Goal: Information Seeking & Learning: Learn about a topic

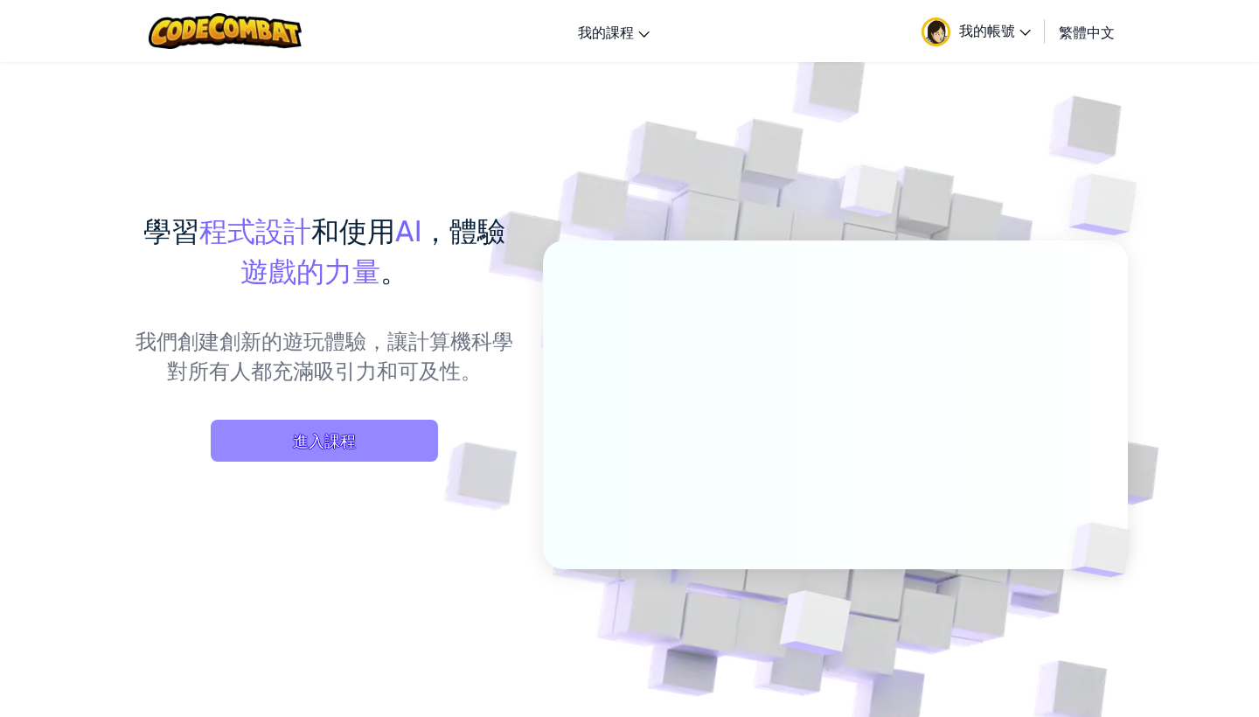
click at [312, 437] on span "進入課程" at bounding box center [324, 441] width 227 height 42
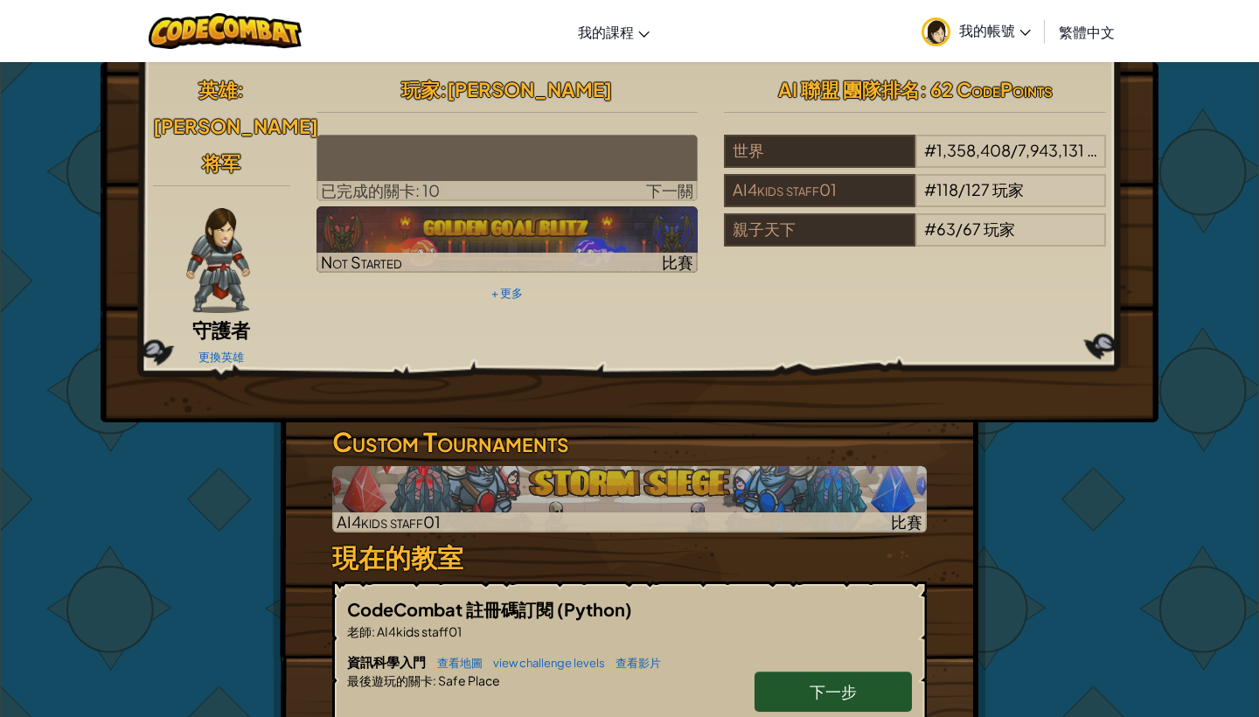
click at [808, 672] on link "下一步" at bounding box center [833, 692] width 157 height 40
select select "zh-HANT"
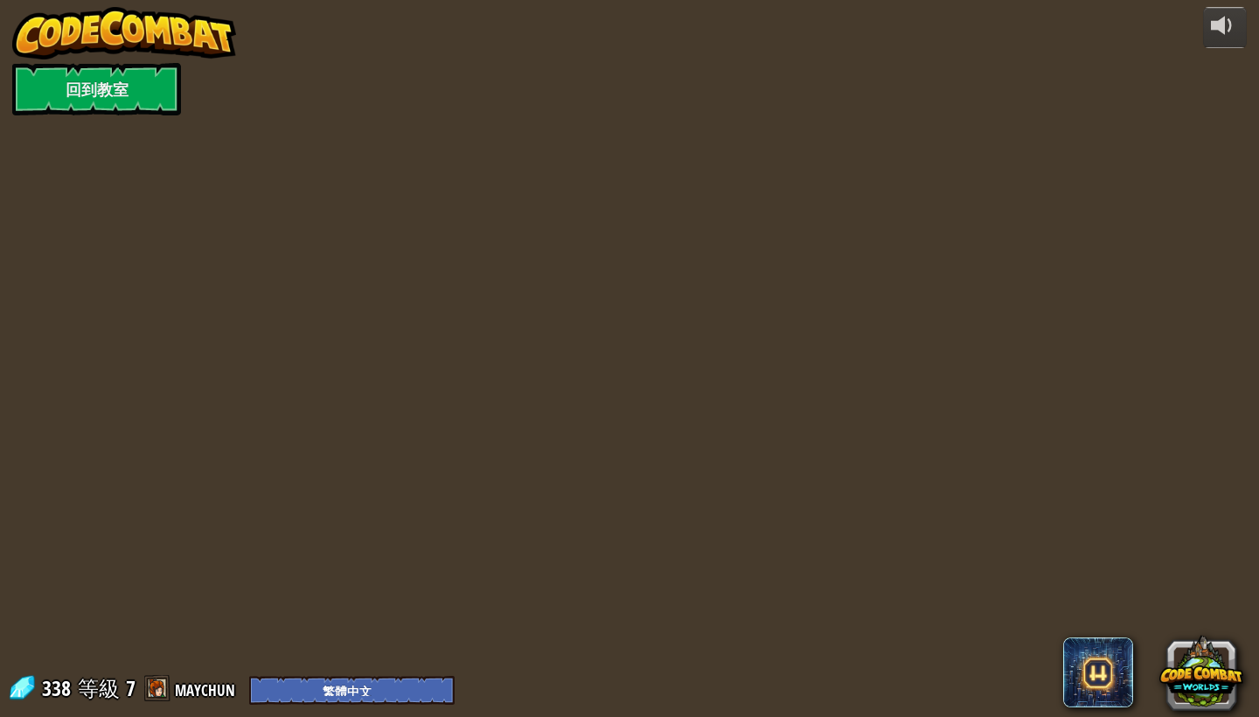
select select "zh-HANT"
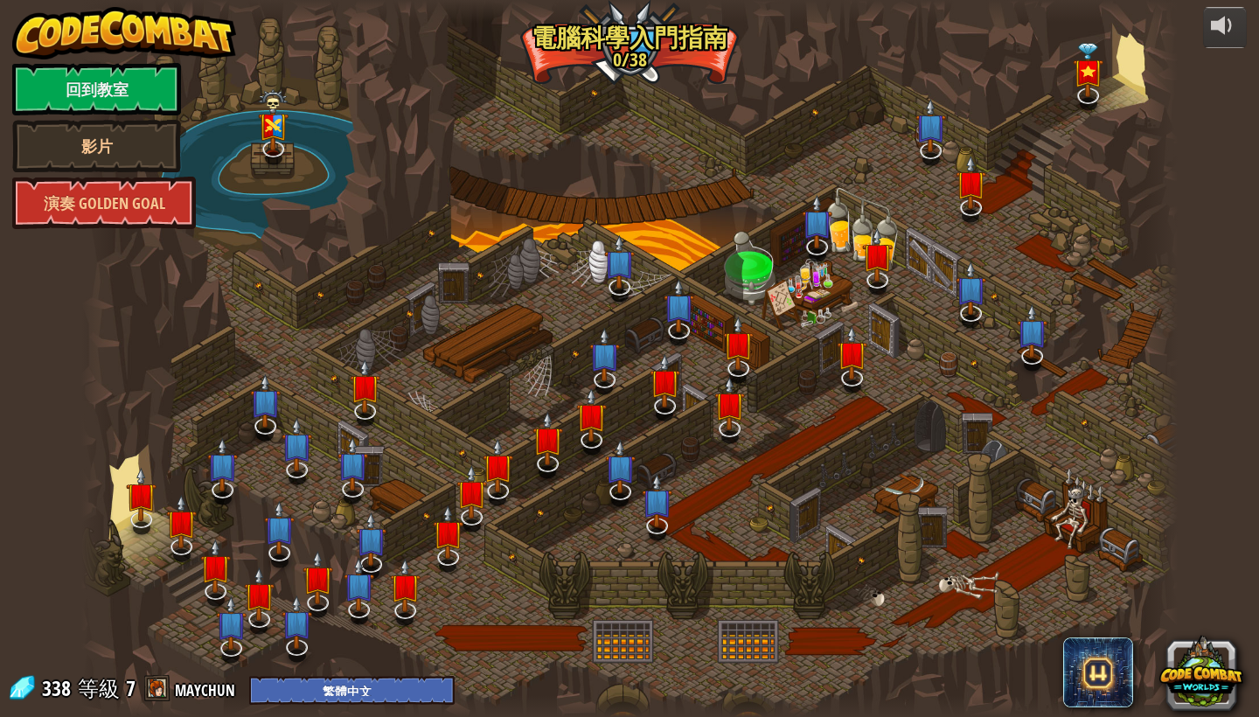
select select "zh-HANT"
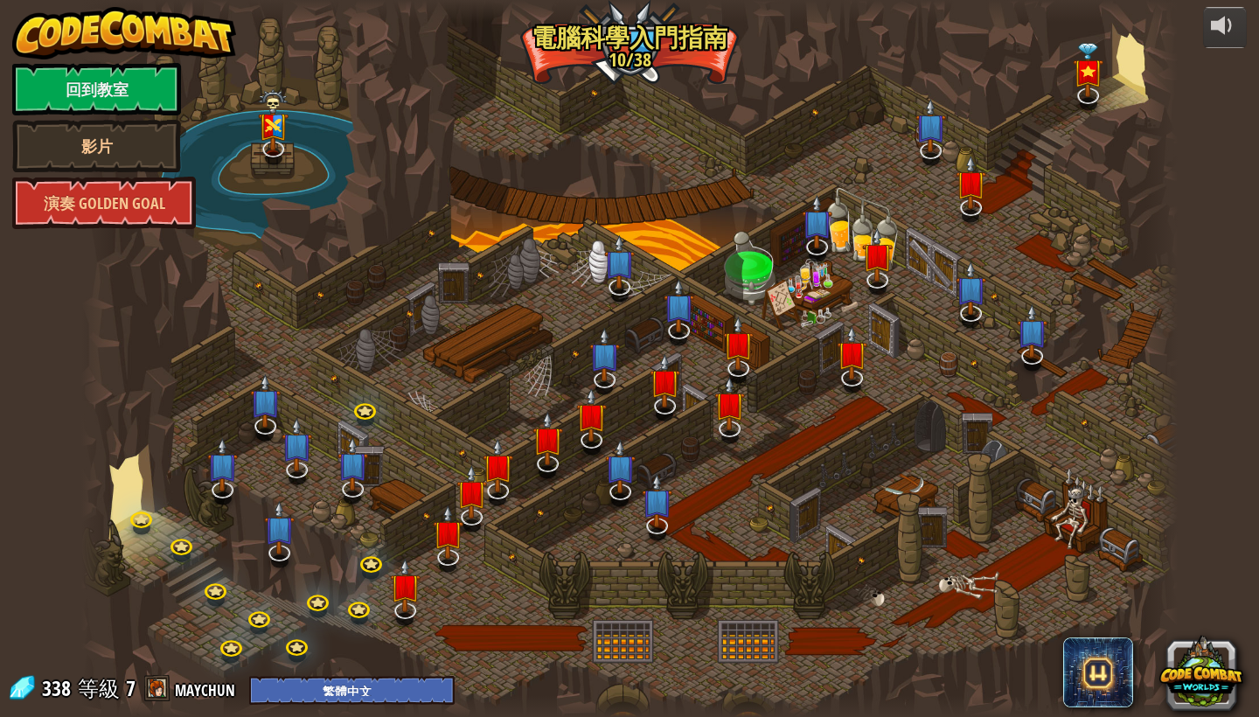
select select "zh-HANT"
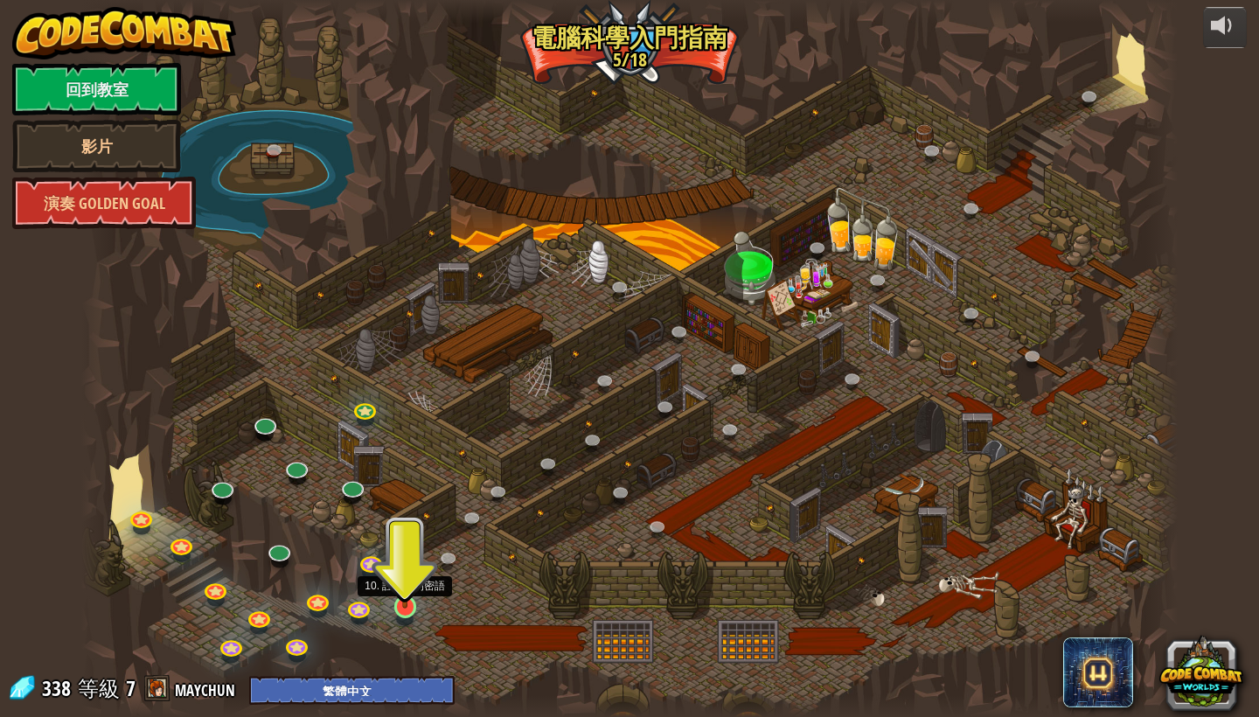
click at [403, 602] on img at bounding box center [405, 576] width 28 height 65
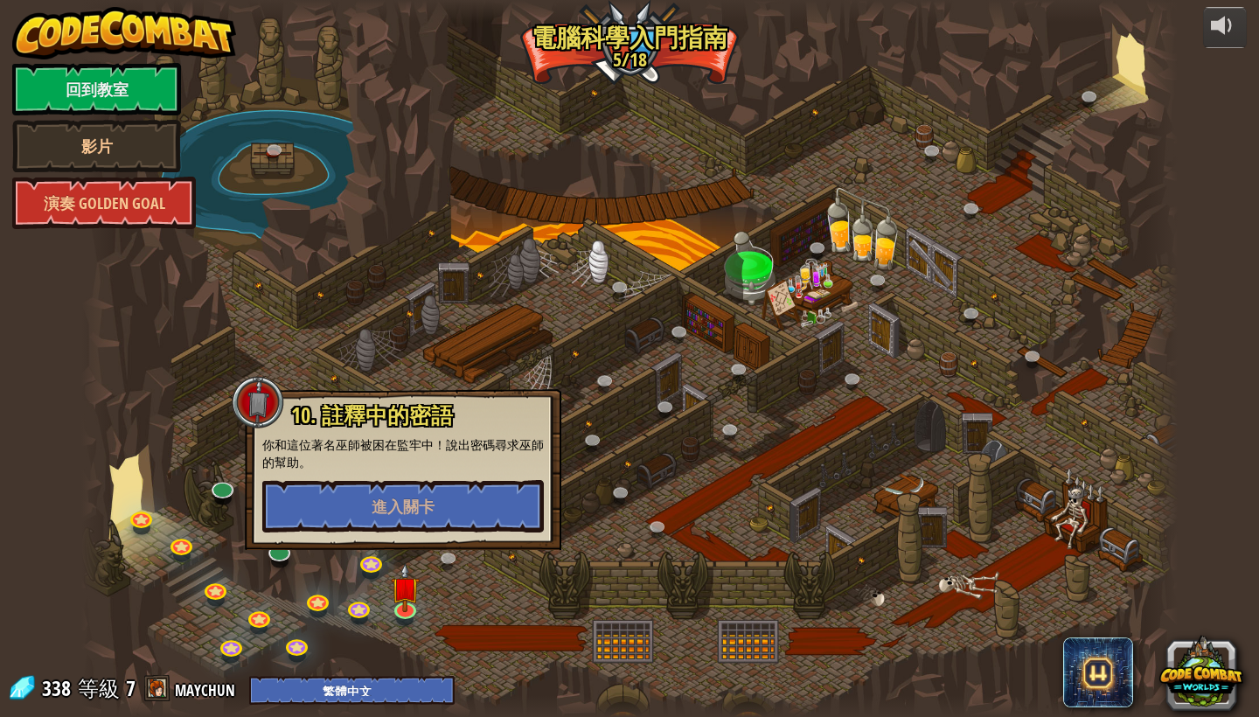
click at [657, 52] on div at bounding box center [629, 358] width 1097 height 717
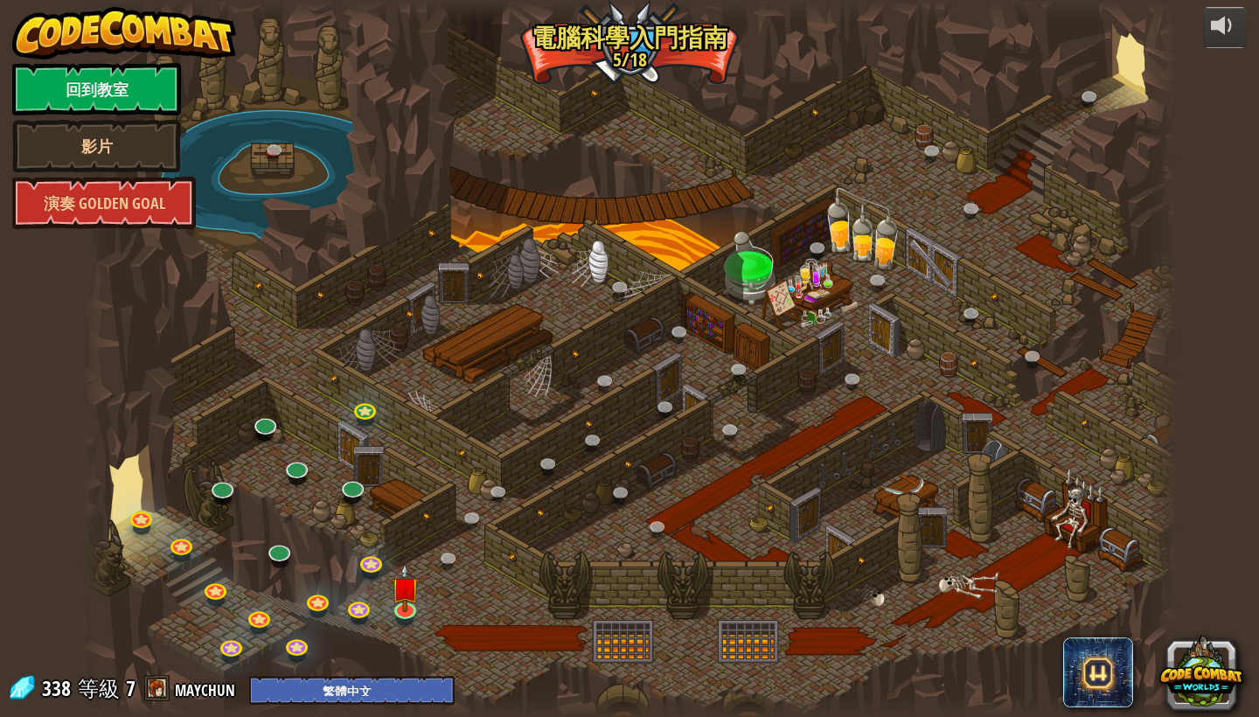
click at [606, 38] on div at bounding box center [629, 358] width 1097 height 717
click at [107, 91] on link "回到教室" at bounding box center [96, 89] width 169 height 52
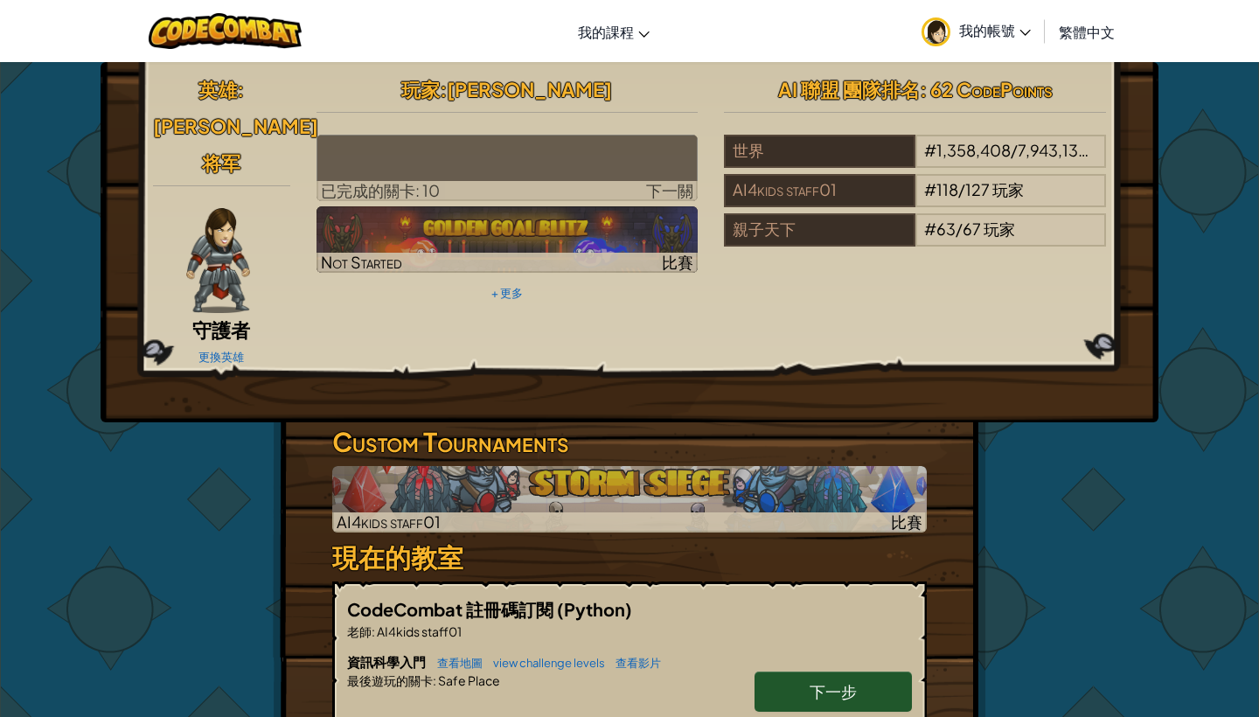
click at [673, 194] on span "下一關" at bounding box center [669, 190] width 47 height 20
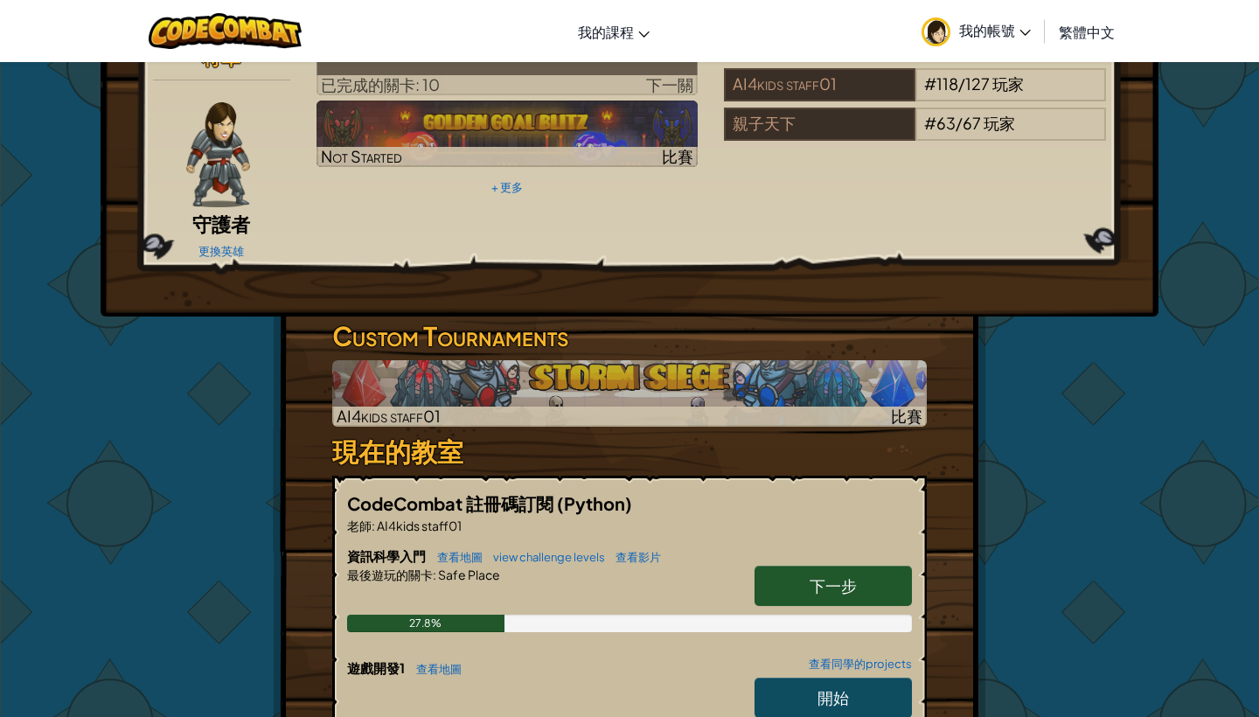
scroll to position [196, 0]
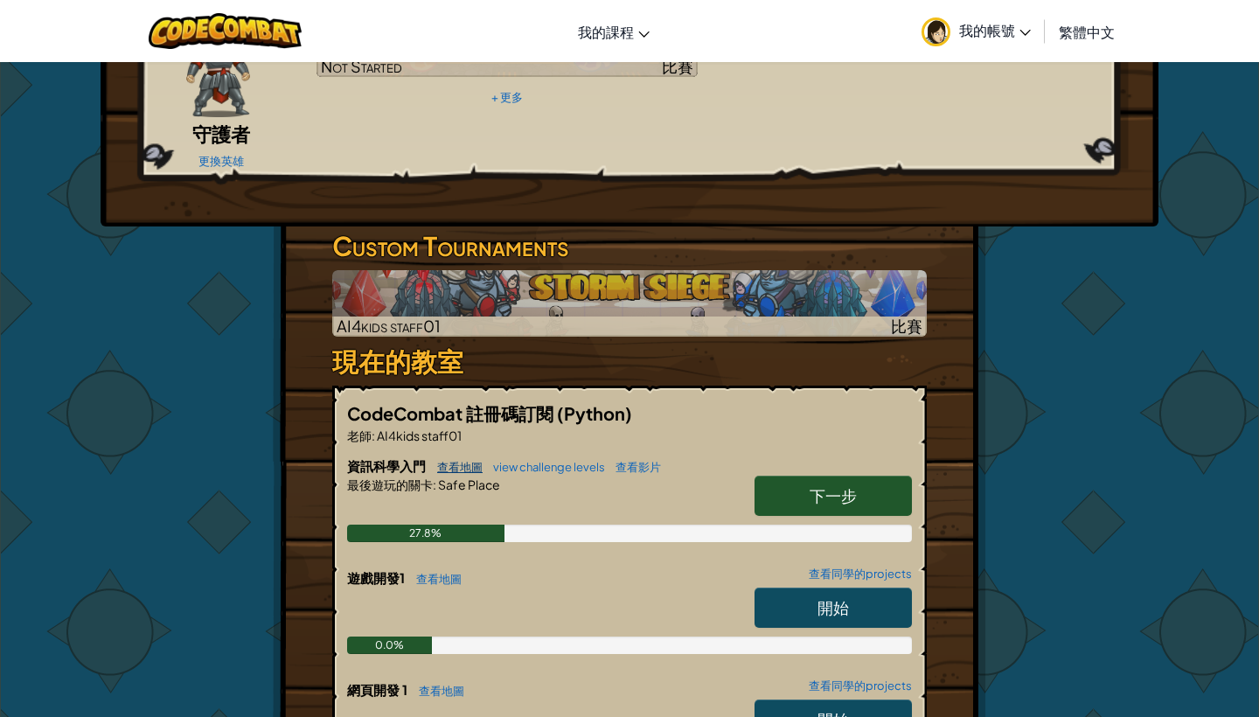
click at [470, 460] on link "查看地圖" at bounding box center [455, 467] width 54 height 14
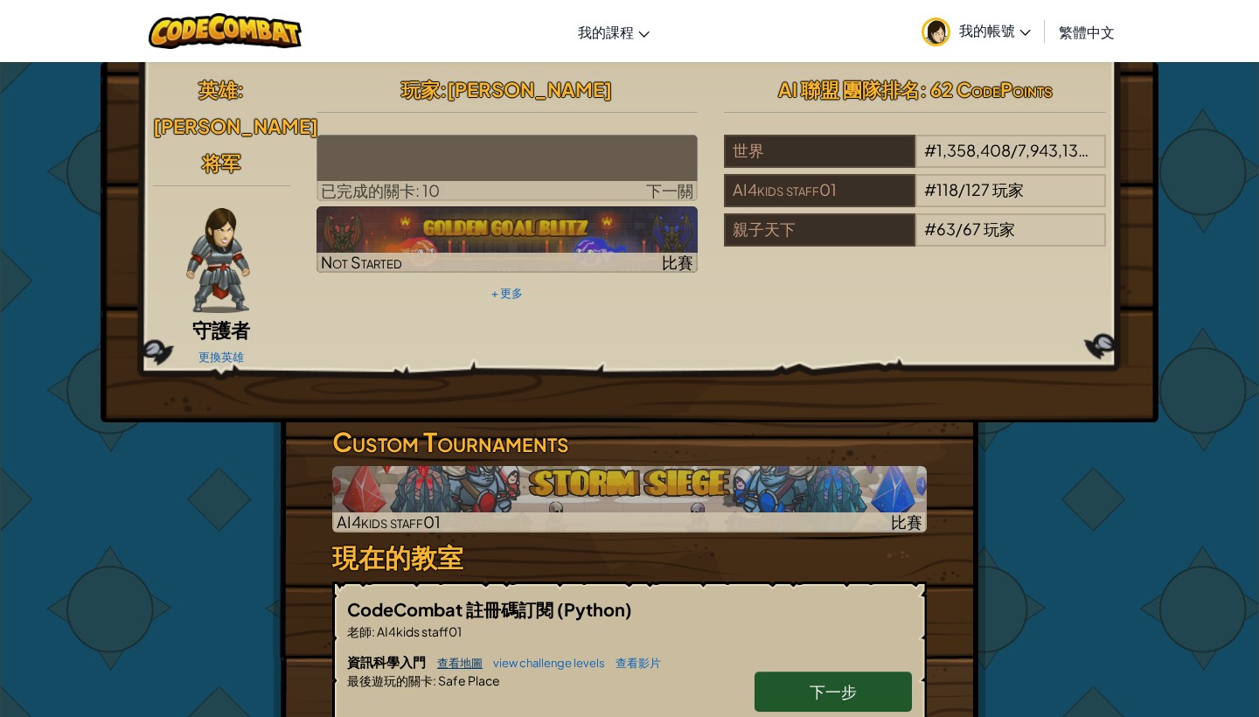
select select "zh-HANT"
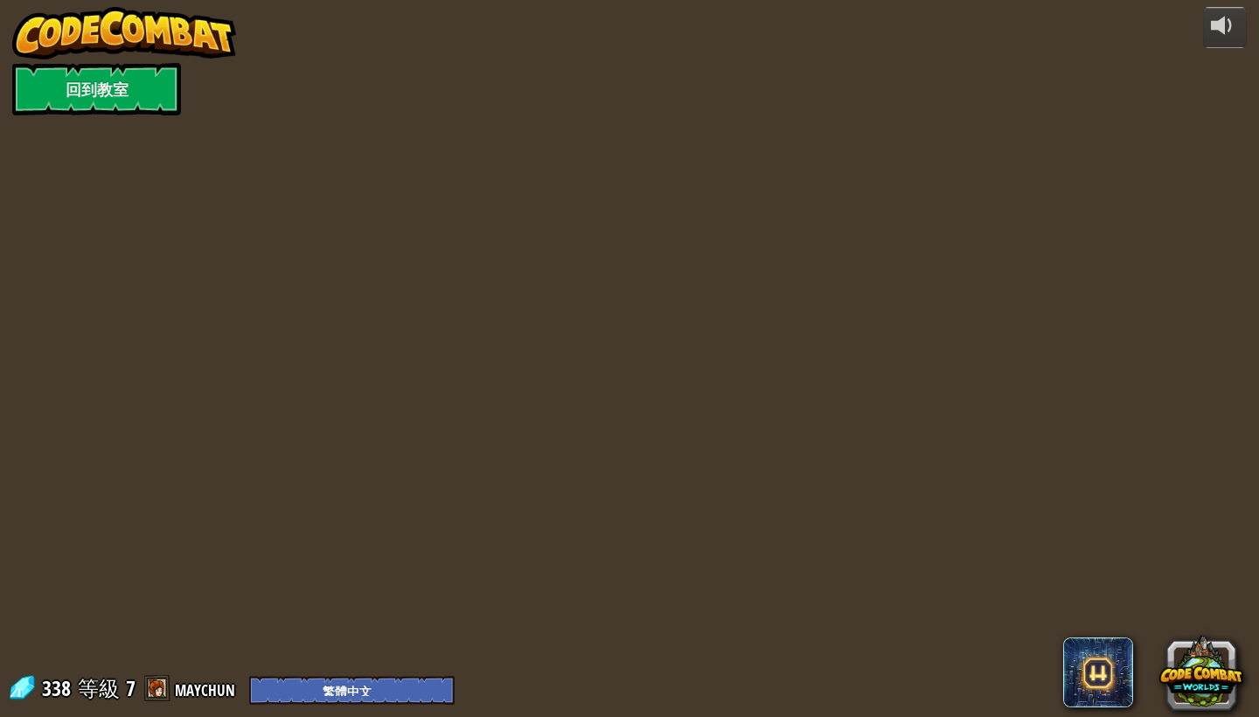
select select "zh-HANT"
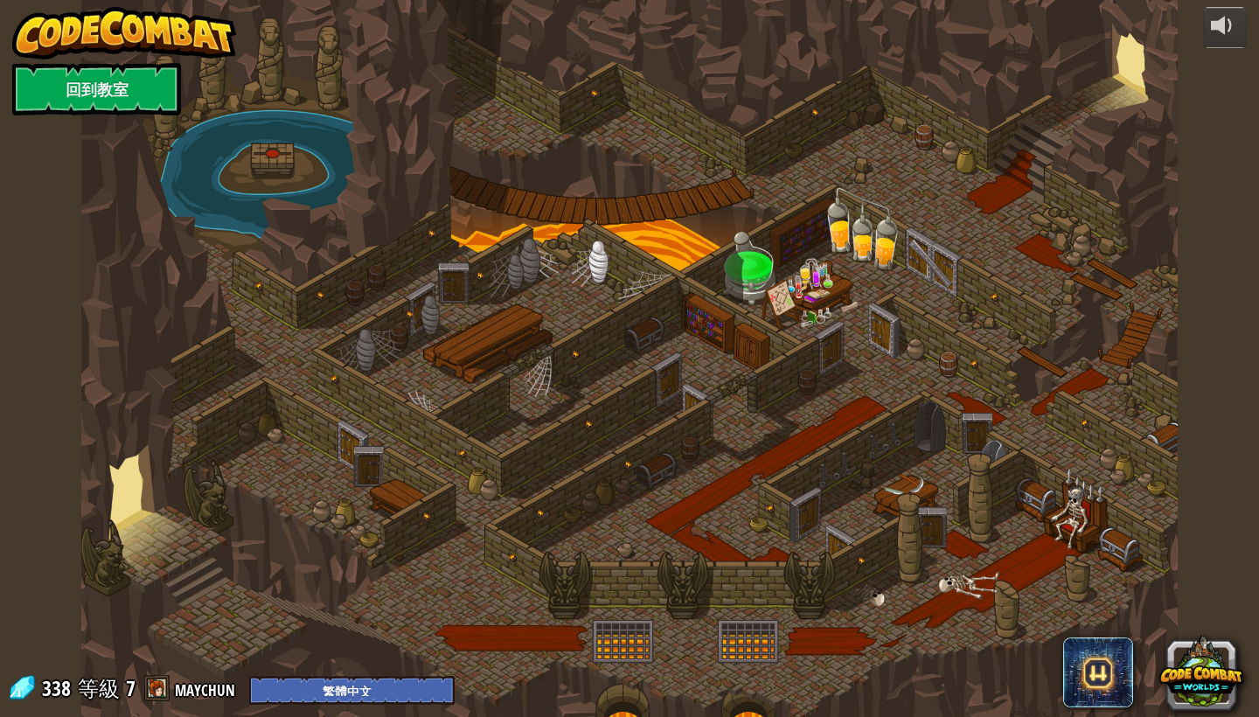
select select "zh-HANT"
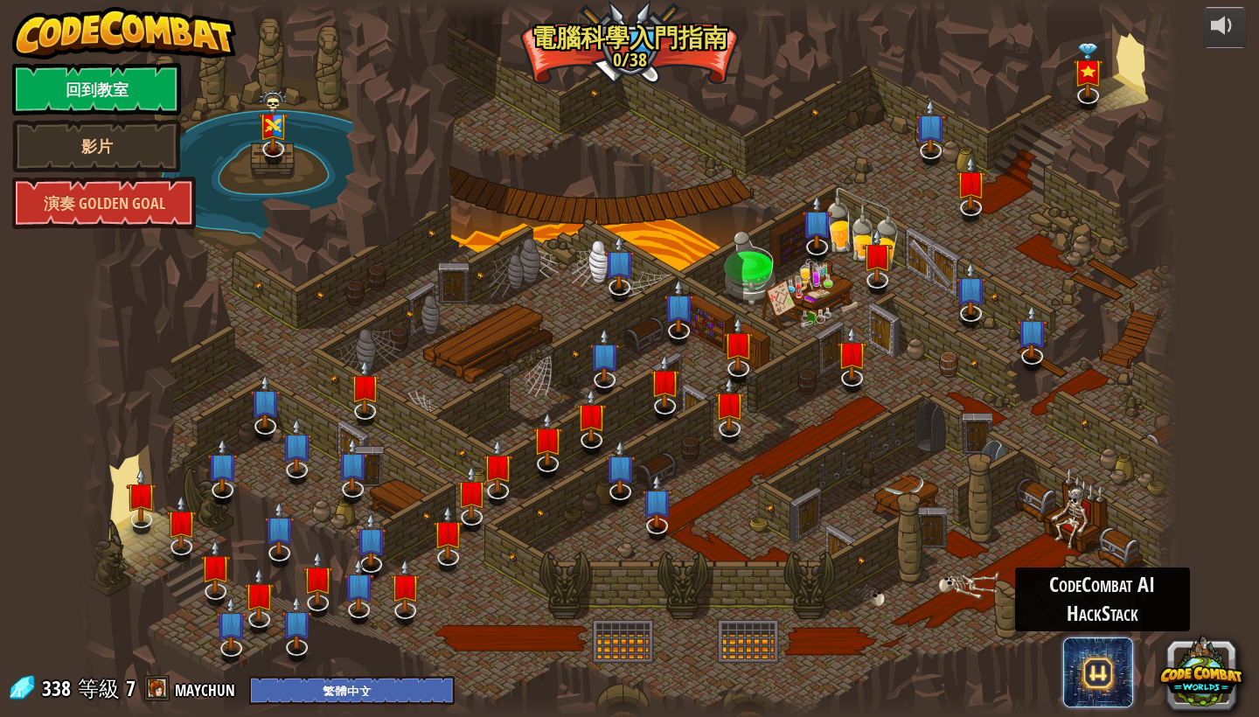
select select "zh-HANT"
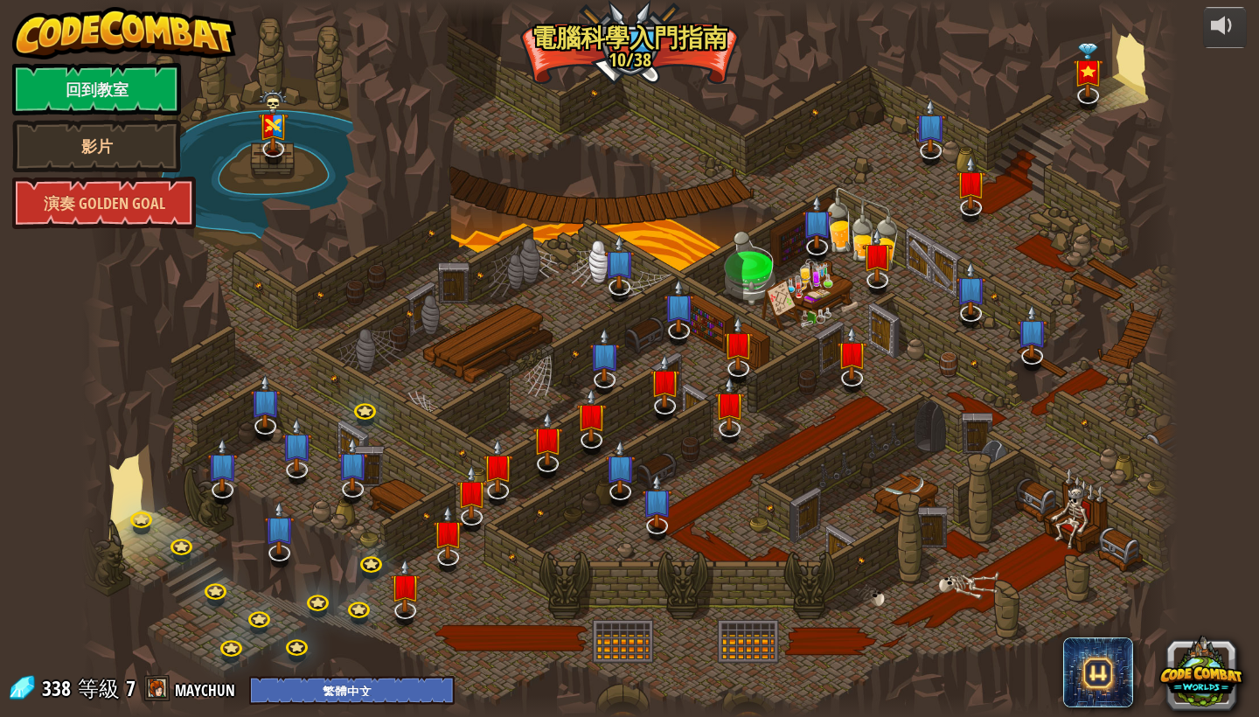
select select "zh-HANT"
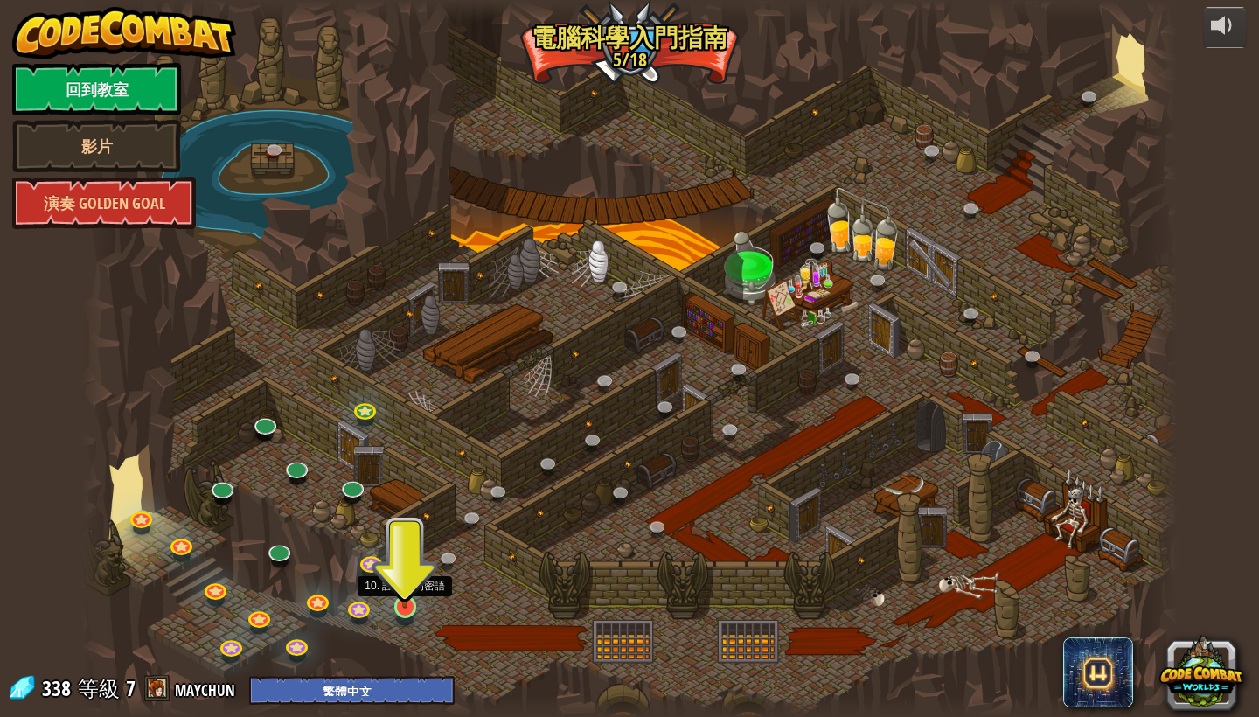
click at [411, 610] on link at bounding box center [405, 606] width 35 height 35
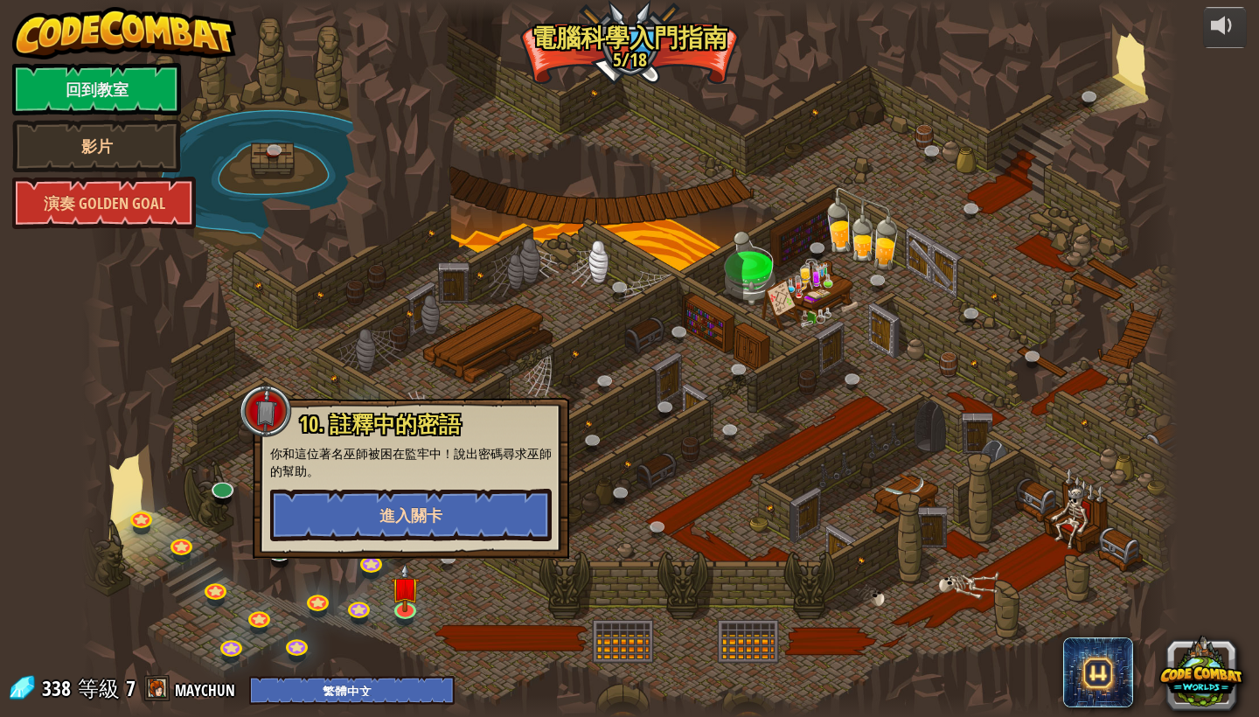
click at [424, 524] on span "進入關卡" at bounding box center [411, 516] width 63 height 22
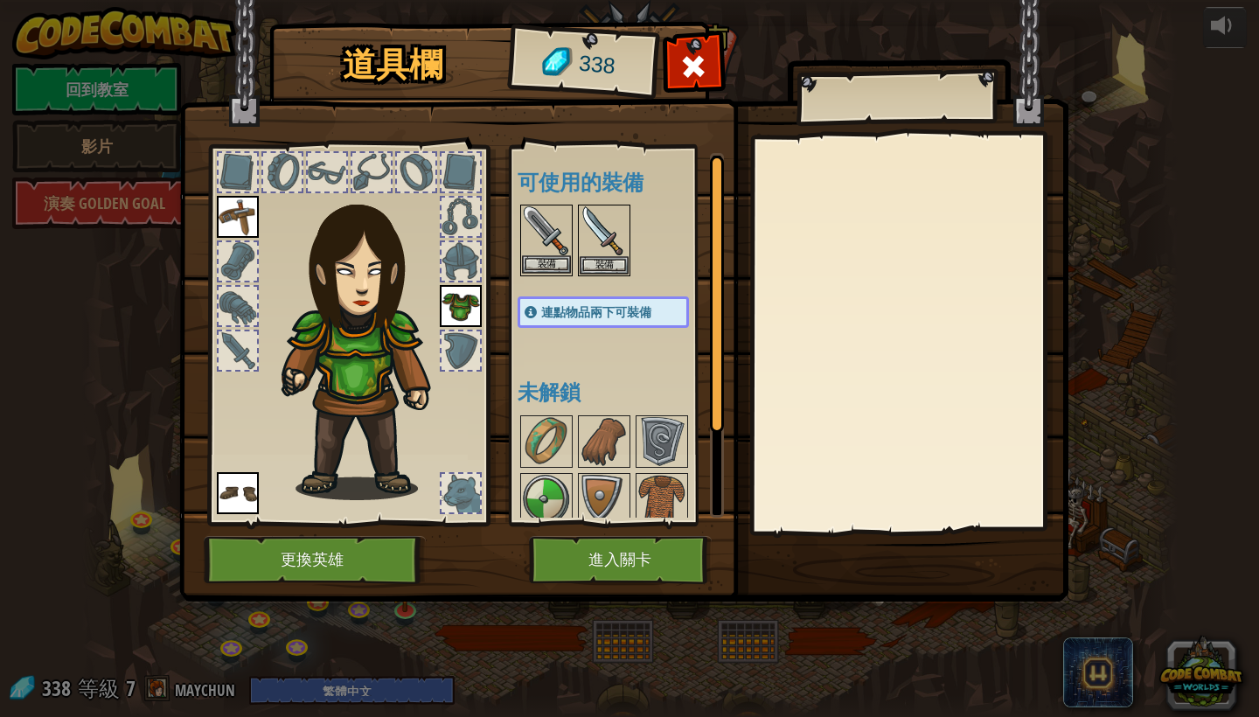
click at [551, 247] on img at bounding box center [546, 230] width 49 height 49
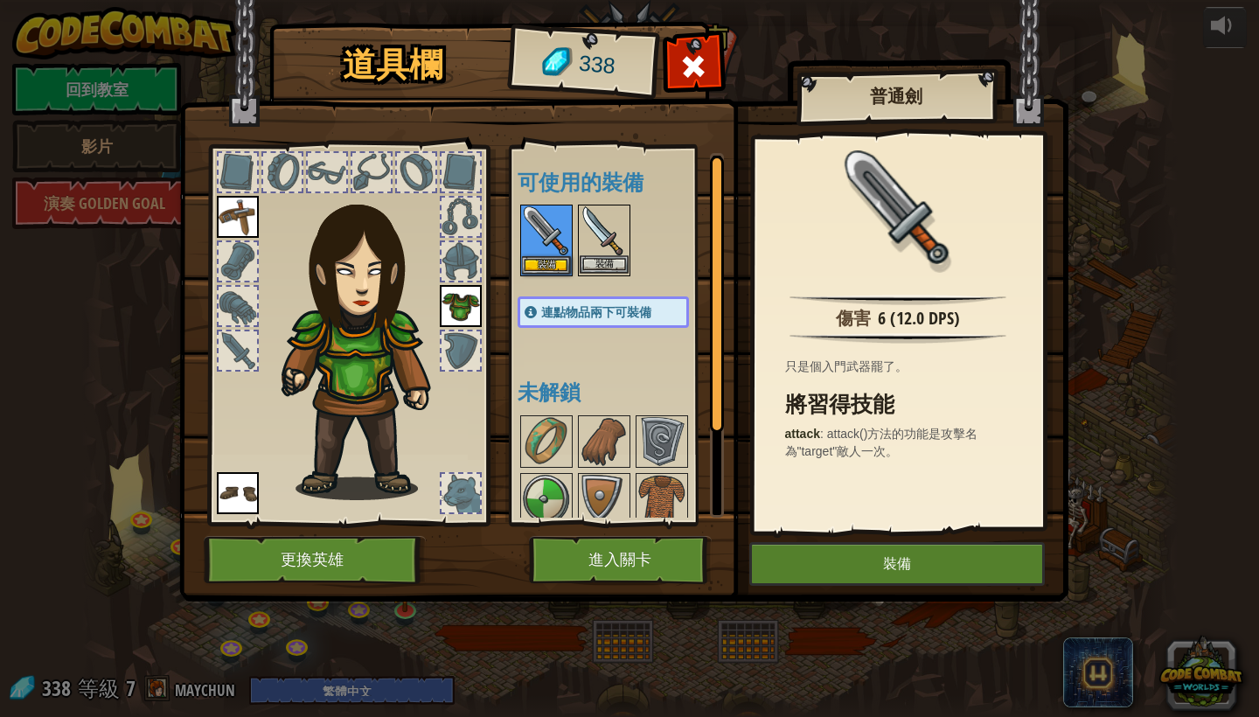
click at [605, 237] on img at bounding box center [604, 230] width 49 height 49
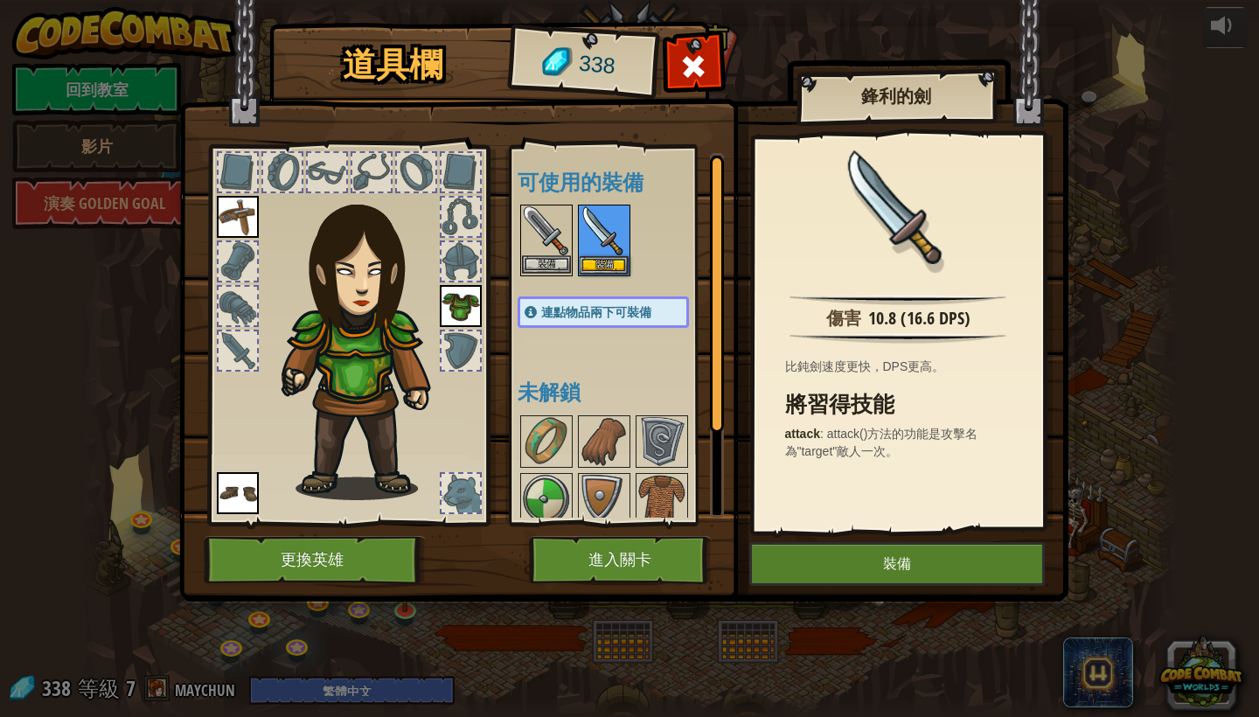
click at [549, 230] on img at bounding box center [546, 230] width 49 height 49
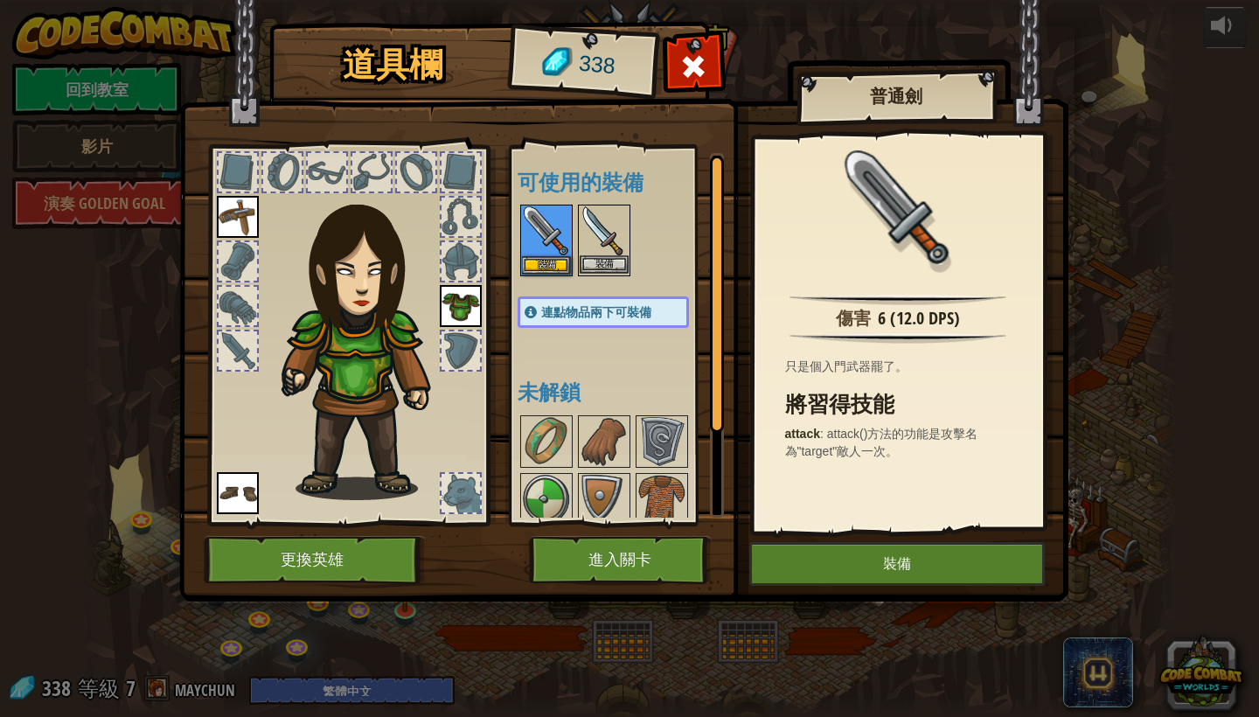
click at [602, 231] on img at bounding box center [604, 230] width 49 height 49
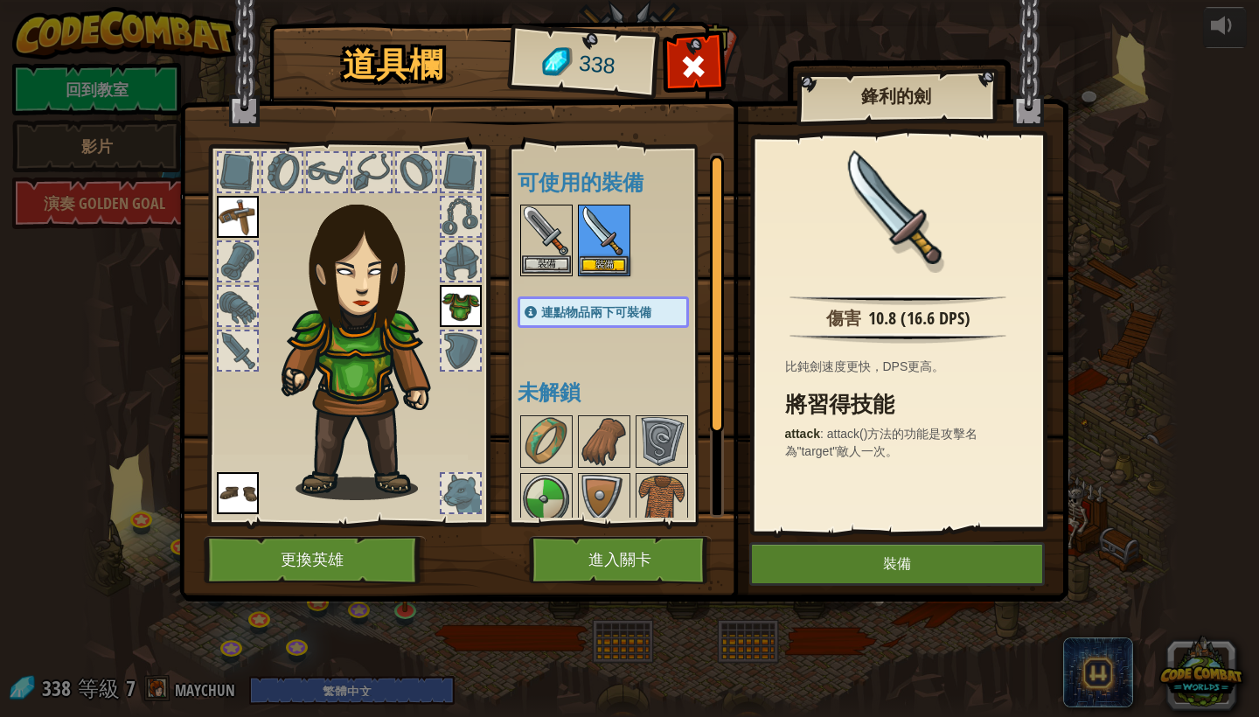
click at [542, 229] on img at bounding box center [546, 230] width 49 height 49
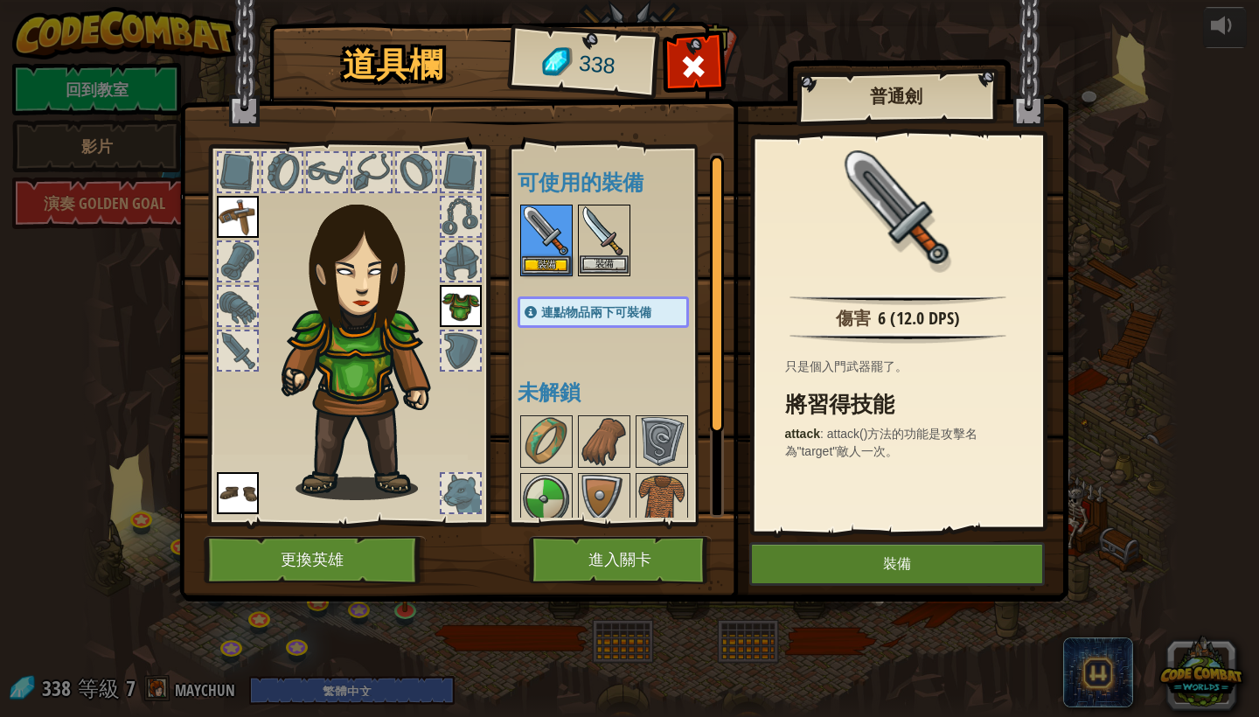
click at [588, 229] on img at bounding box center [604, 230] width 49 height 49
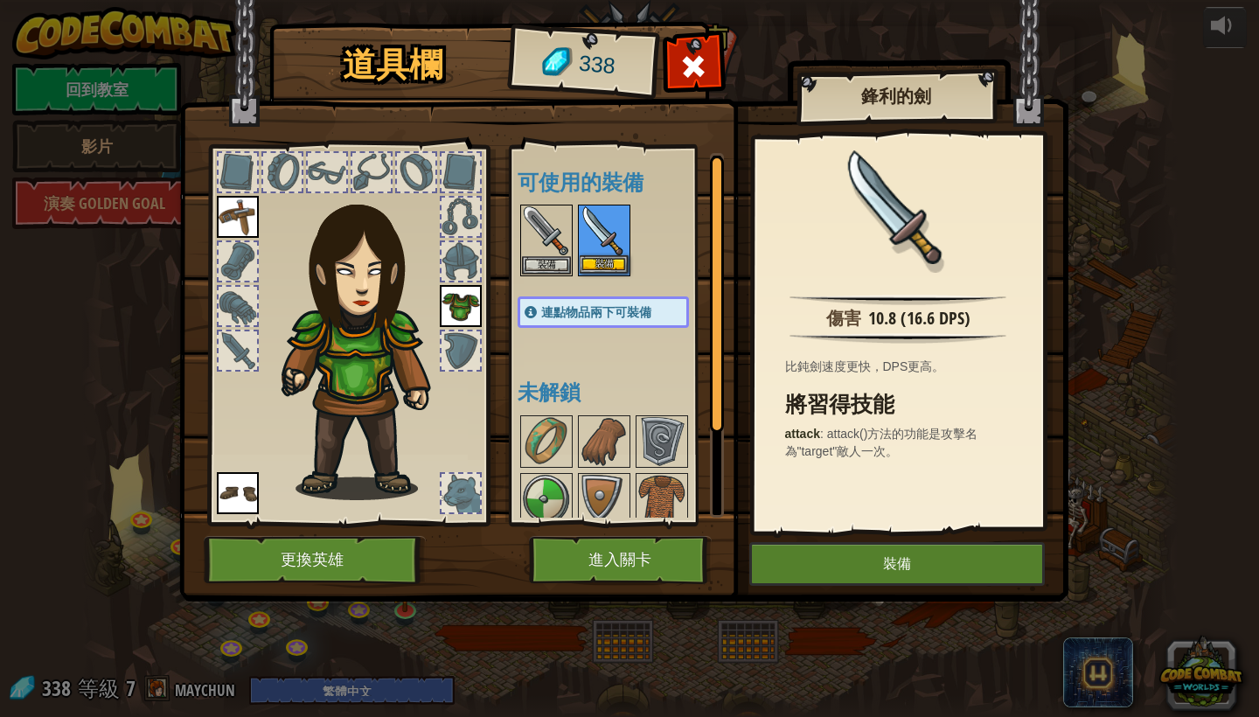
click at [597, 243] on img at bounding box center [604, 230] width 49 height 49
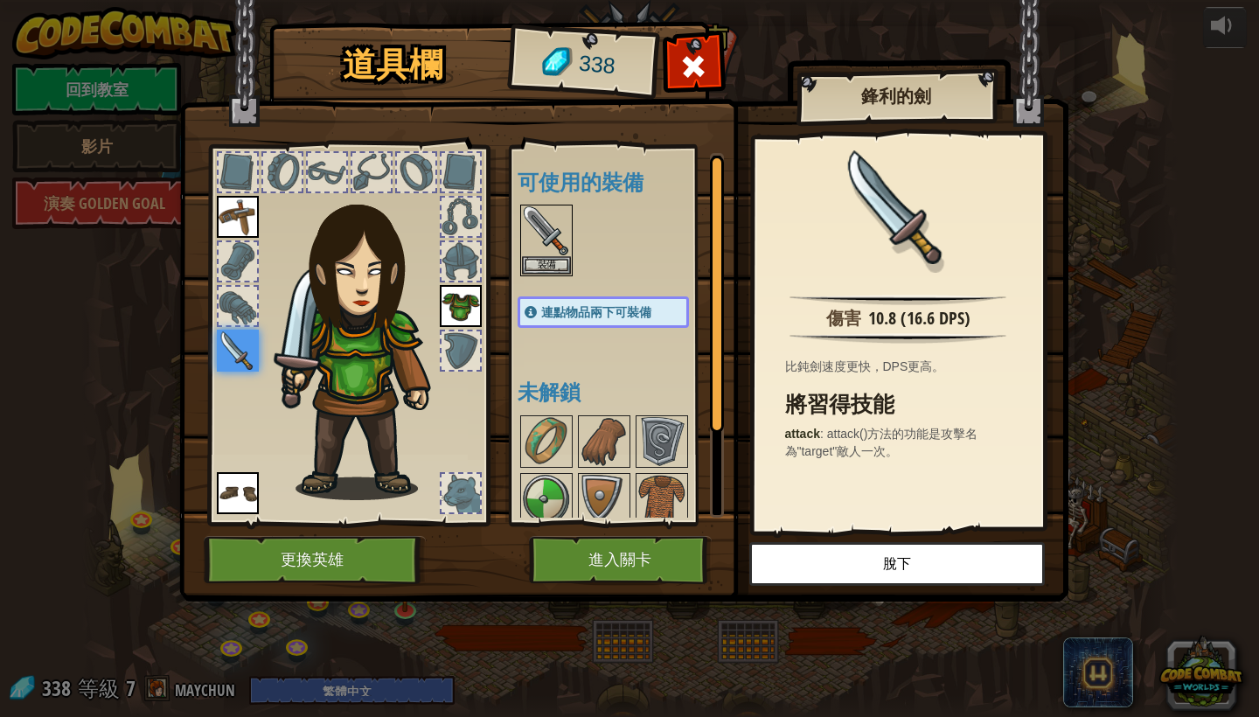
click at [590, 575] on button "進入關卡" at bounding box center [620, 560] width 183 height 48
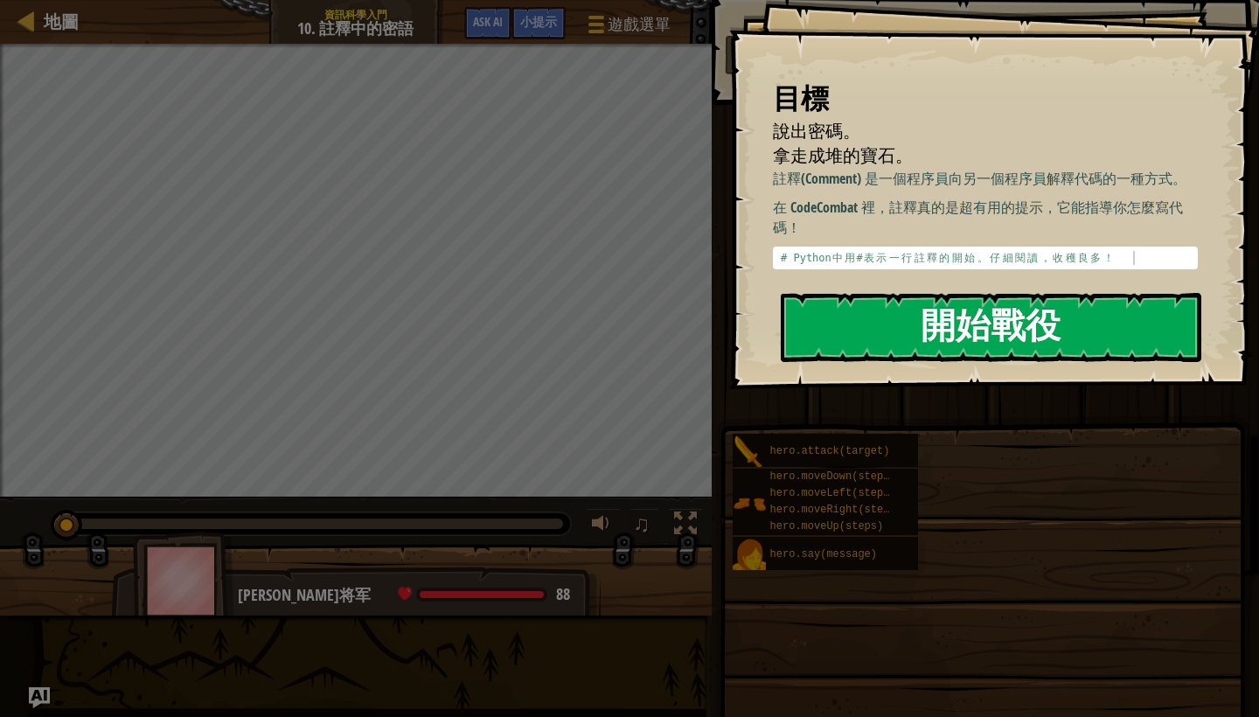
click at [950, 334] on button "開始戰役" at bounding box center [991, 327] width 421 height 69
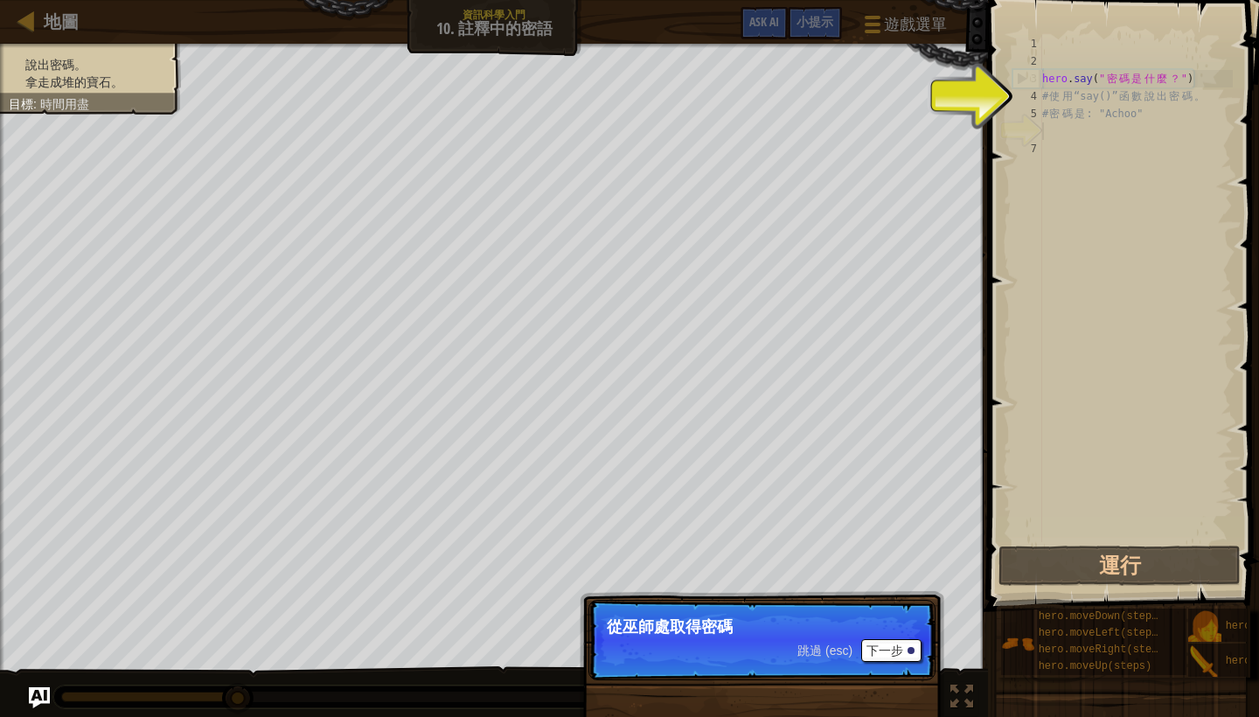
click at [884, 658] on button "下一步" at bounding box center [891, 650] width 60 height 23
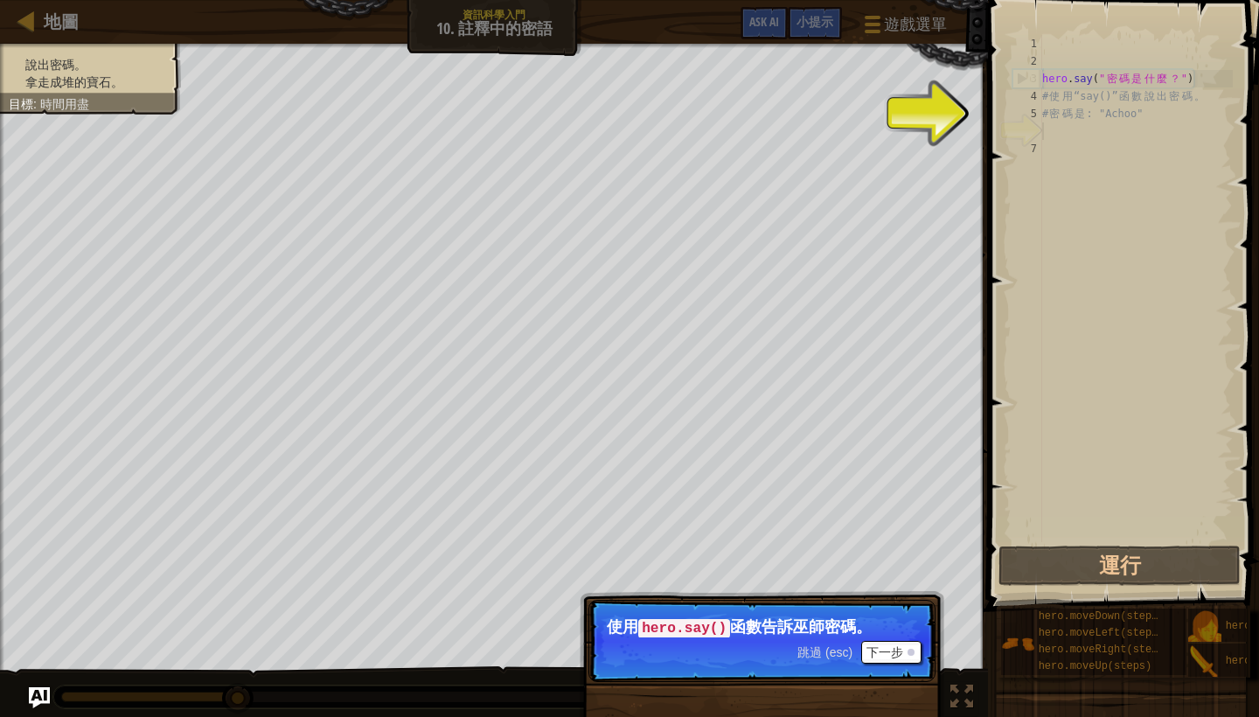
click at [883, 656] on button "下一步" at bounding box center [891, 652] width 60 height 23
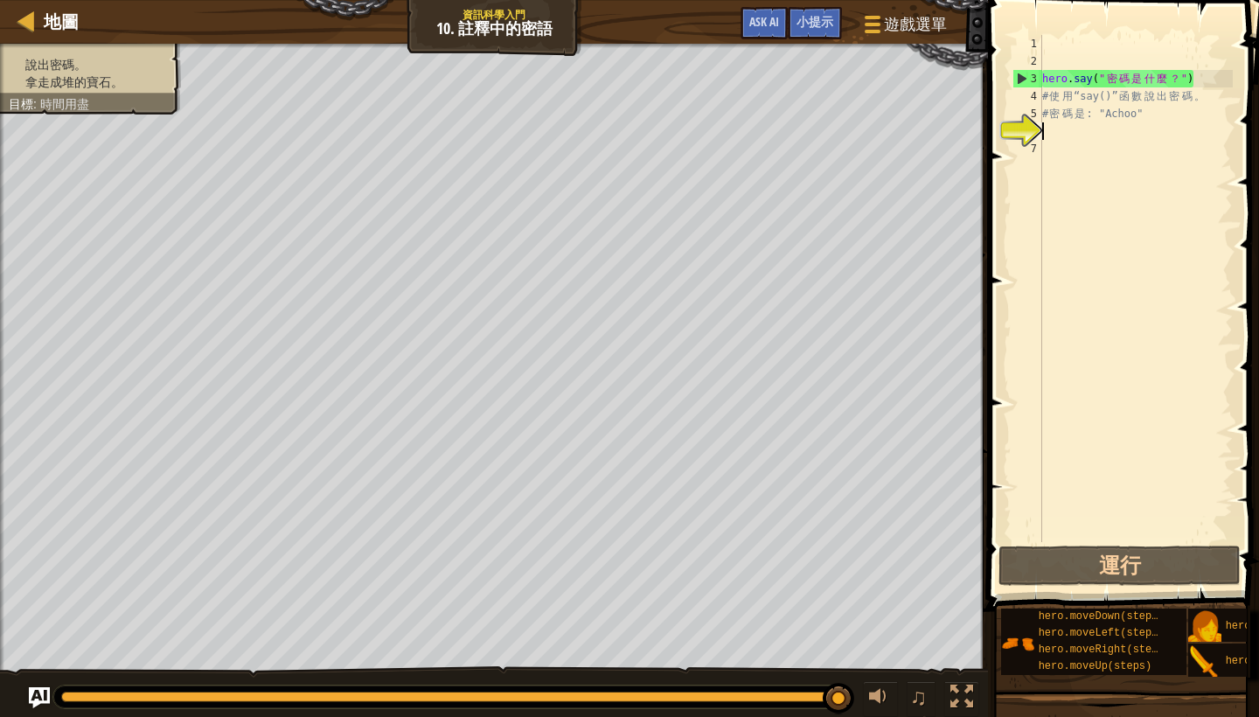
click at [1084, 133] on div "hero . say ( " 密 碼 是 什 麼 ？ " ) # 使 用 “say()” 函 數 說 出 密 碼 。 # 密 碼 是 : "Achoo"" at bounding box center [1136, 306] width 194 height 542
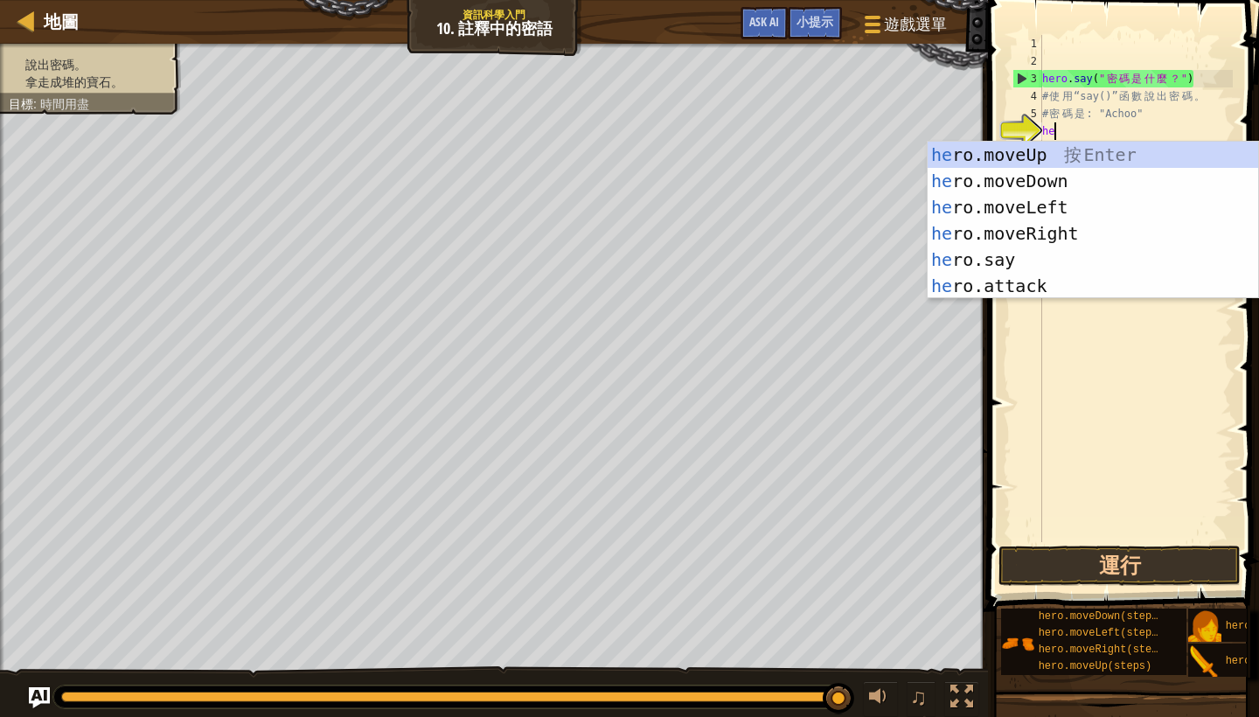
scroll to position [8, 1]
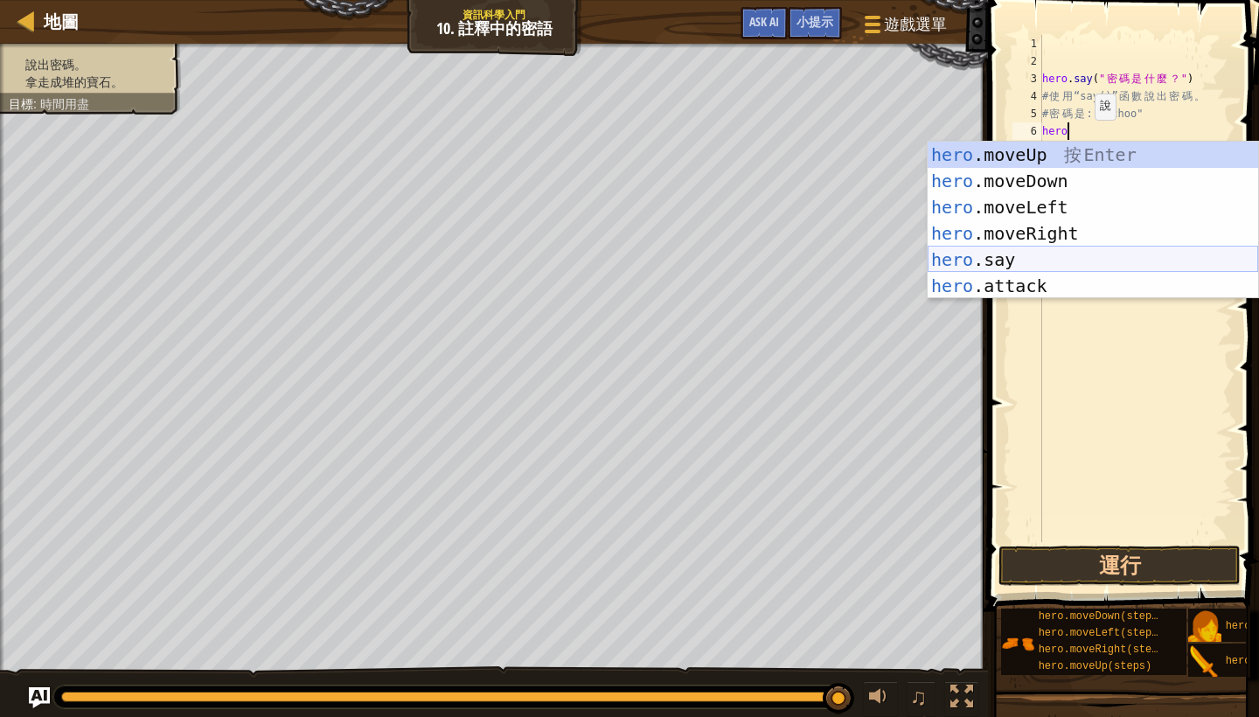
click at [1015, 256] on div "hero .moveUp 按 Enter hero .moveDown 按 Enter hero .moveLeft 按 Enter hero .moveRi…" at bounding box center [1093, 247] width 331 height 210
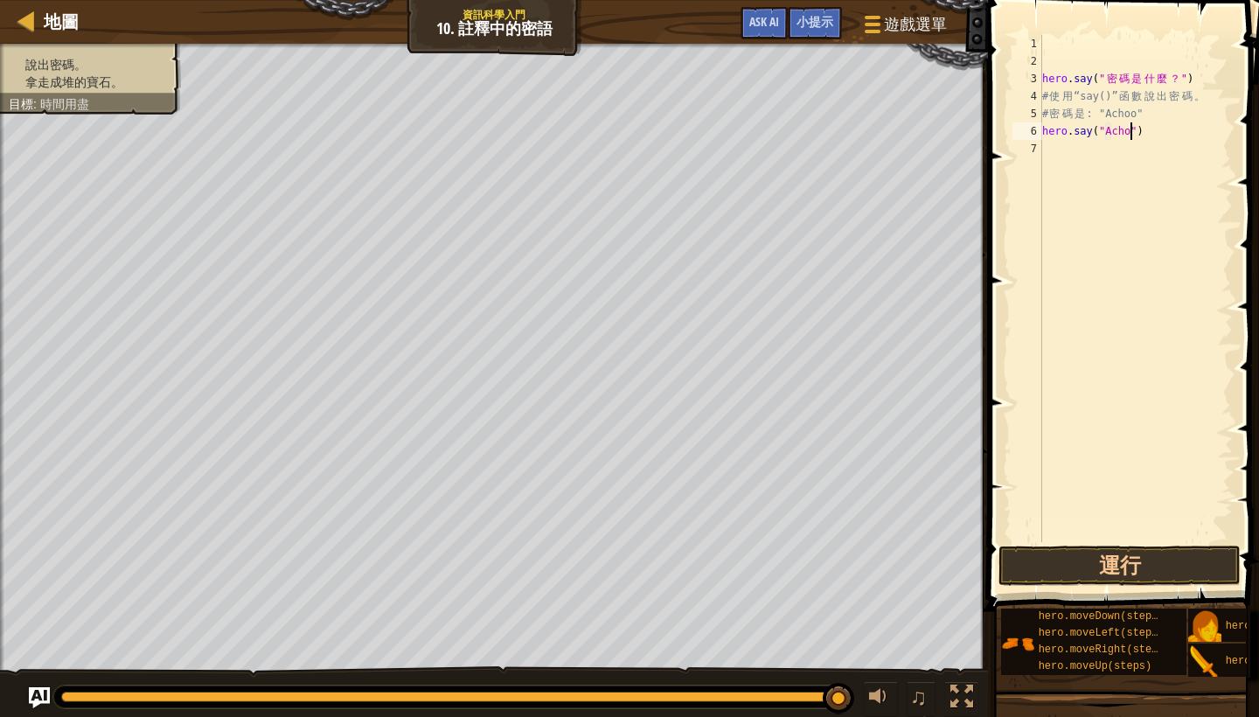
scroll to position [8, 8]
type textarea "hero.say("Achoo")"
click at [1130, 575] on button "運行" at bounding box center [1120, 566] width 242 height 40
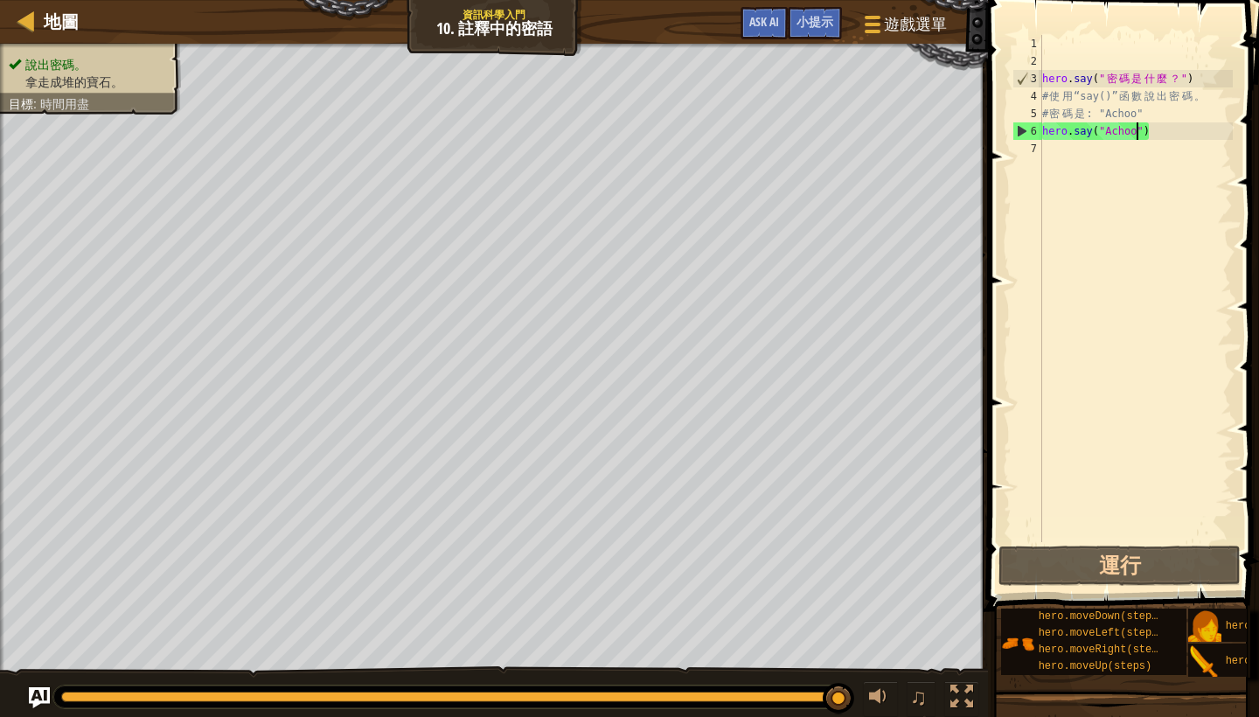
click at [1074, 150] on div "hero . say ( " 密 碼 是 什 麼 ？ " ) # 使 用 “say()” 函 數 說 出 密 碼 。 # 密 碼 是 : "Achoo" he…" at bounding box center [1136, 306] width 194 height 542
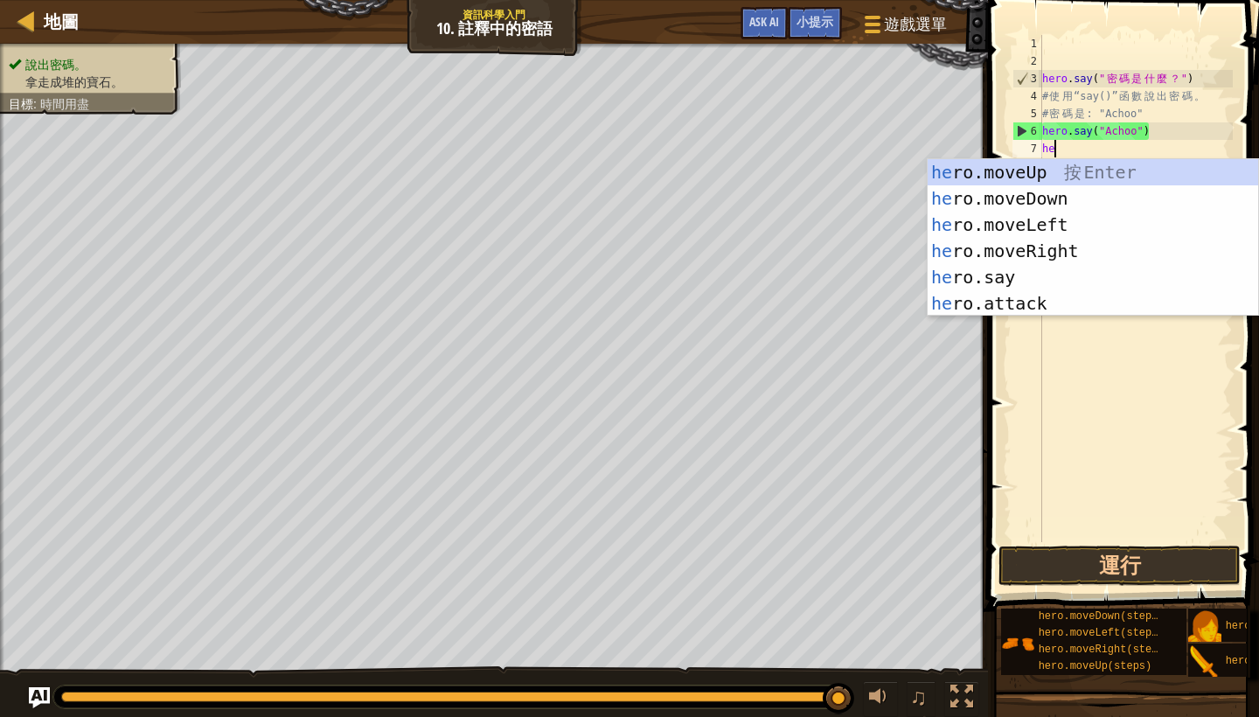
scroll to position [8, 1]
type textarea "hero"
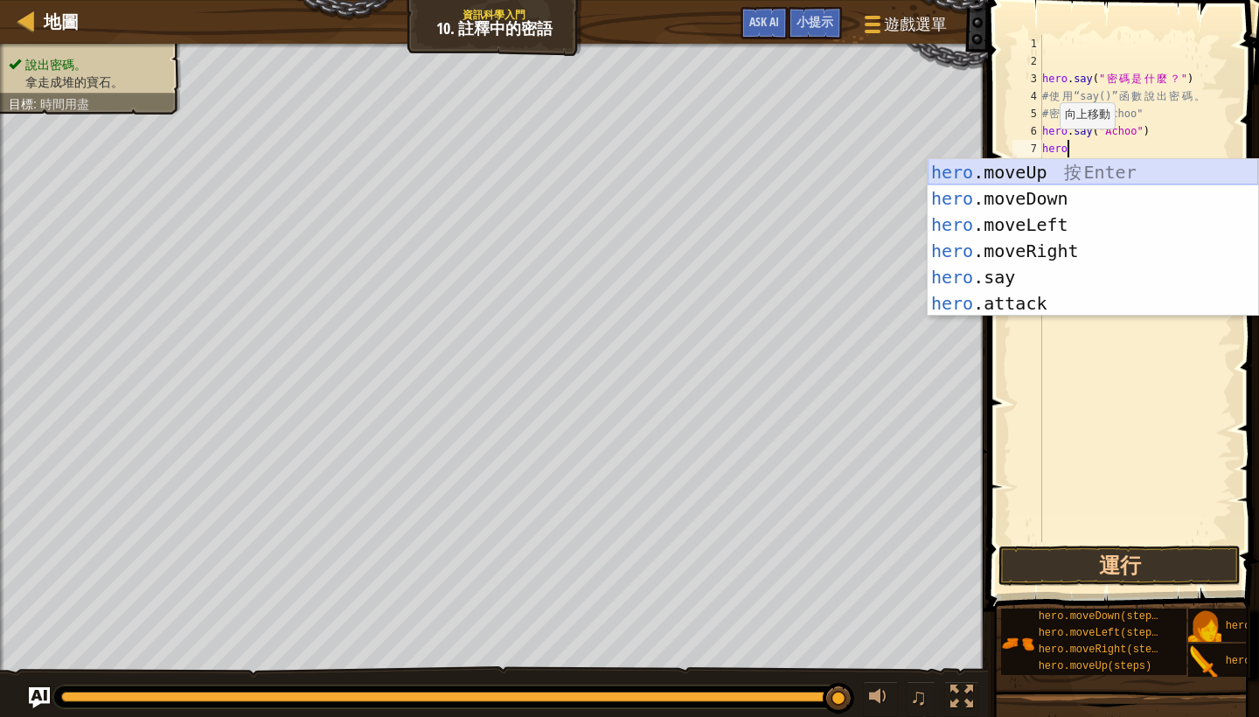
click at [1088, 179] on div "hero .moveUp 按 Enter hero .moveDown 按 Enter hero .moveLeft 按 Enter hero .moveRi…" at bounding box center [1093, 264] width 331 height 210
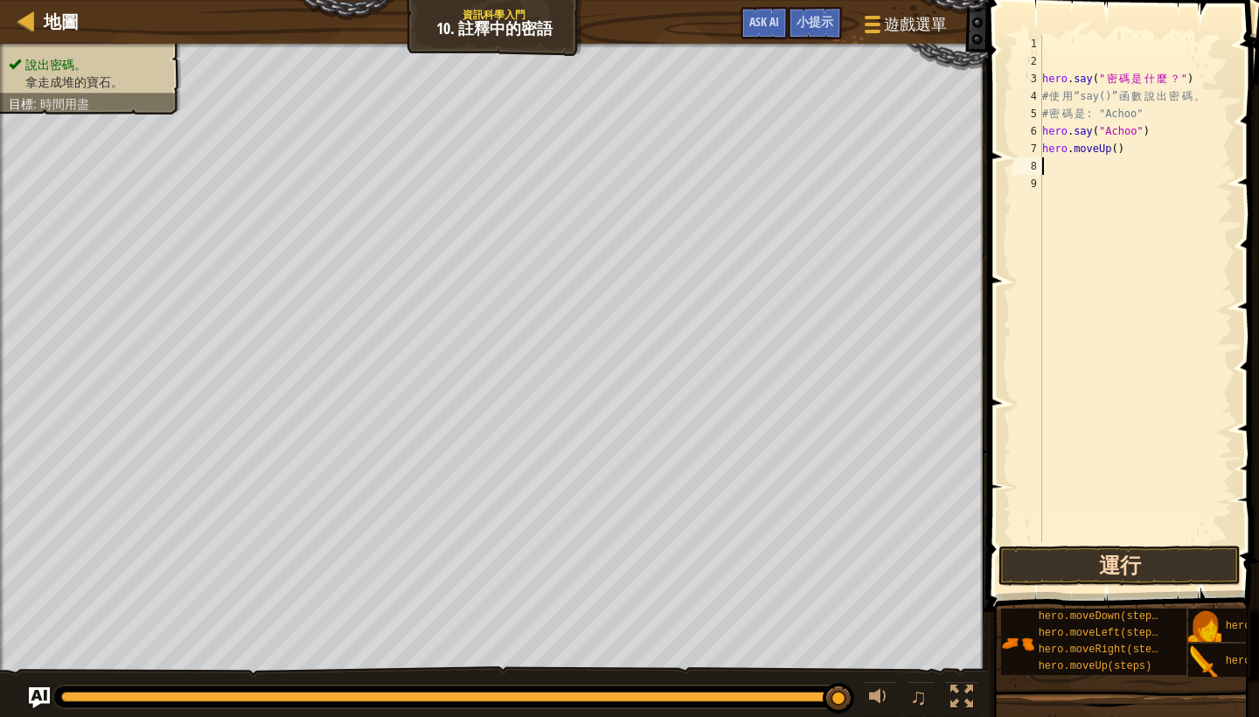
click at [1108, 552] on button "運行" at bounding box center [1120, 566] width 242 height 40
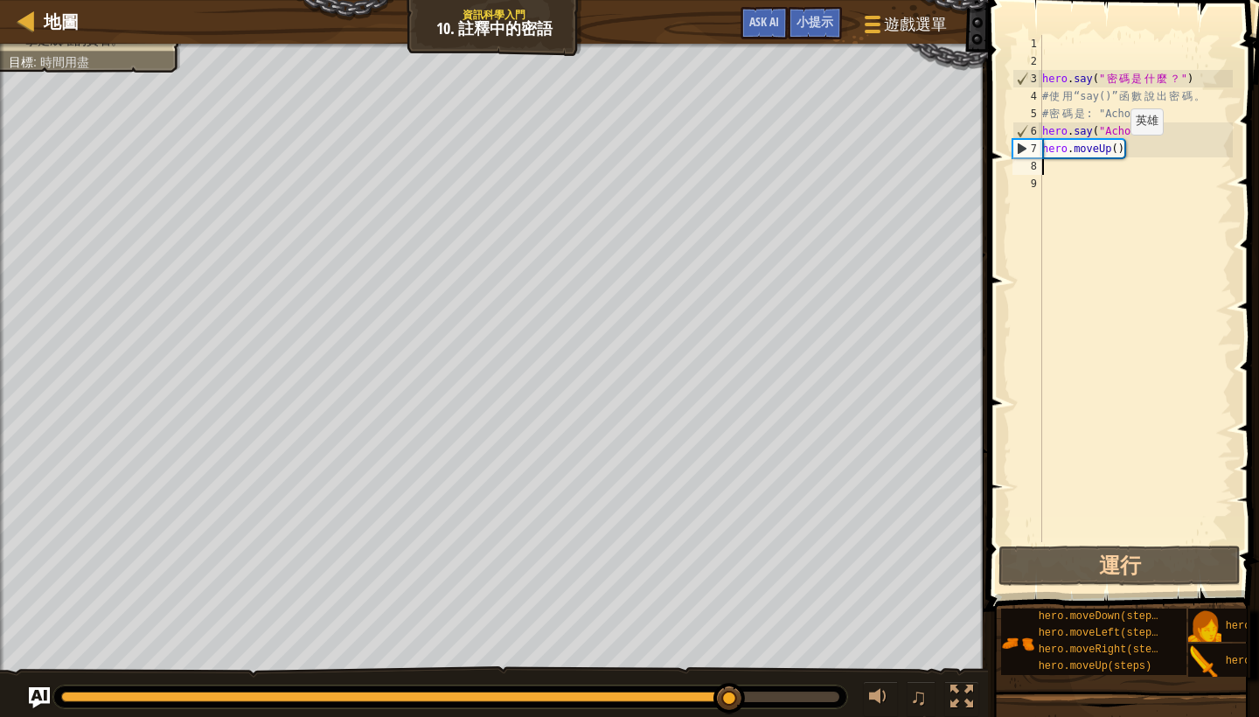
click at [1117, 151] on div "hero . say ( " 密 碼 是 什 麼 ？ " ) # 使 用 “say()” 函 數 說 出 密 碼 。 # 密 碼 是 : "Achoo" he…" at bounding box center [1136, 306] width 194 height 542
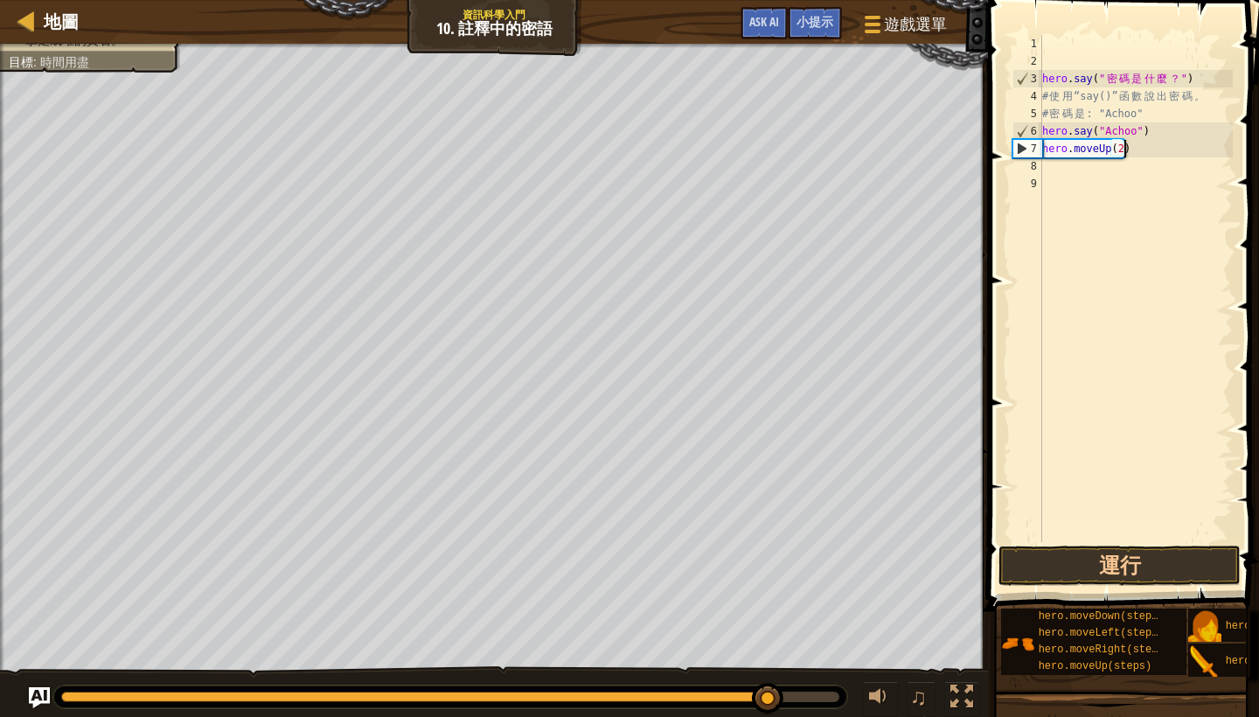
scroll to position [8, 6]
type textarea "hero.moveUp(2)"
click at [1143, 551] on button "運行" at bounding box center [1120, 566] width 242 height 40
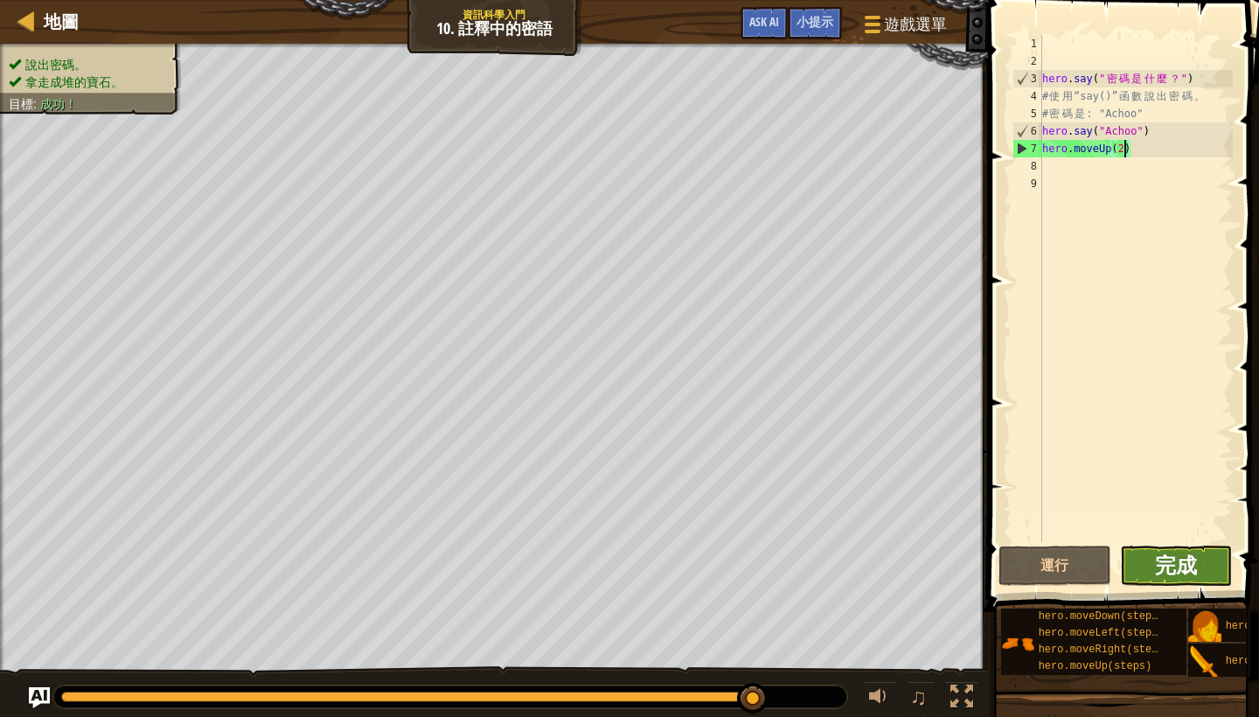
click at [1194, 568] on span "完成" at bounding box center [1176, 565] width 42 height 28
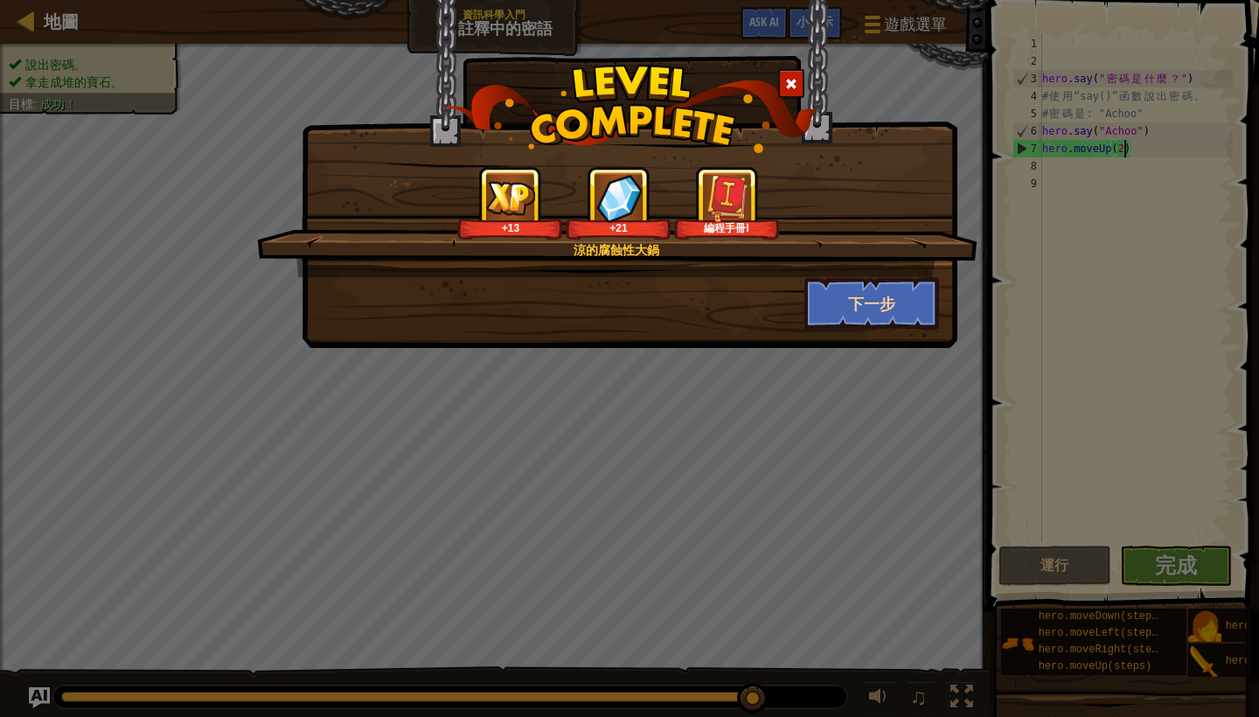
click at [853, 305] on button "下一步" at bounding box center [872, 303] width 136 height 52
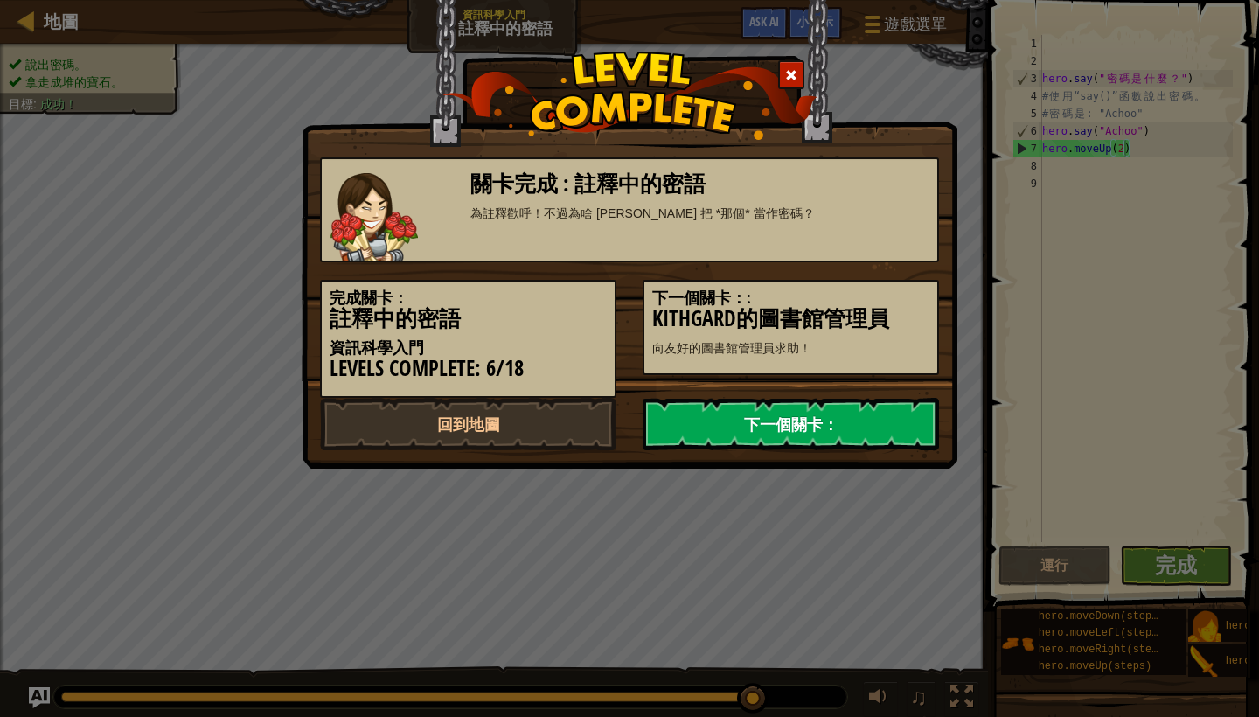
click at [766, 421] on link "下一個關卡：" at bounding box center [791, 424] width 296 height 52
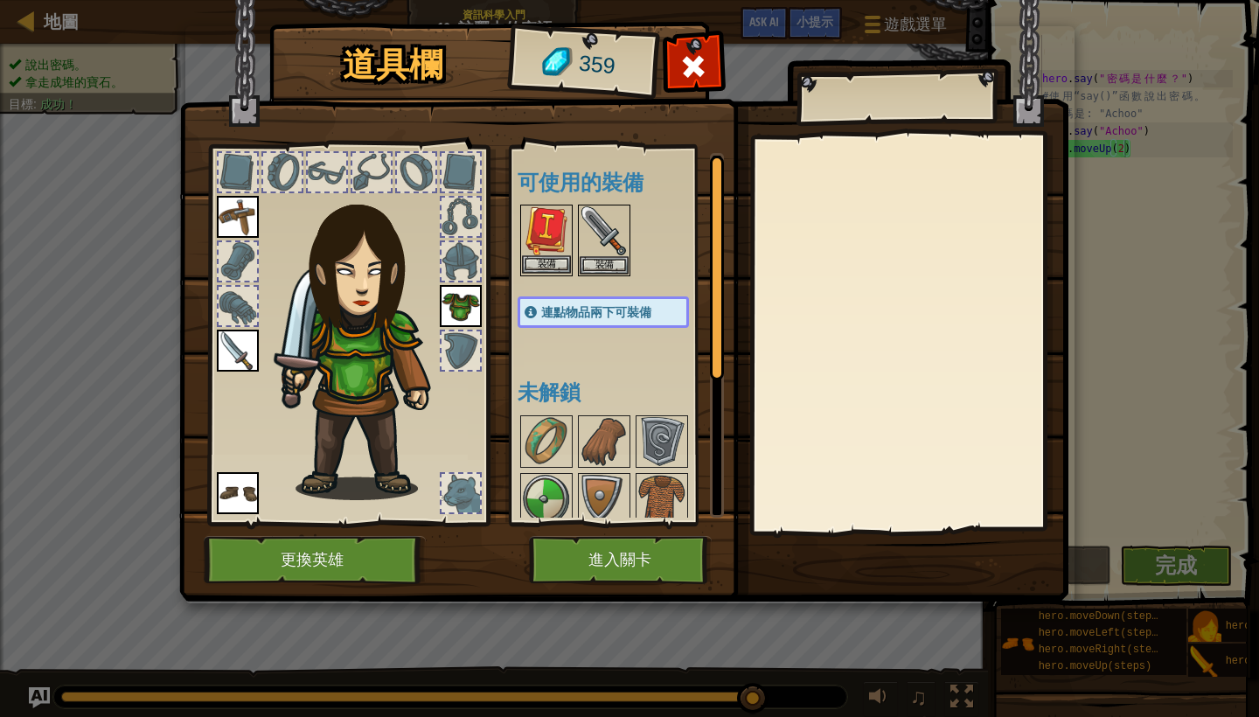
click at [553, 236] on img at bounding box center [546, 230] width 49 height 49
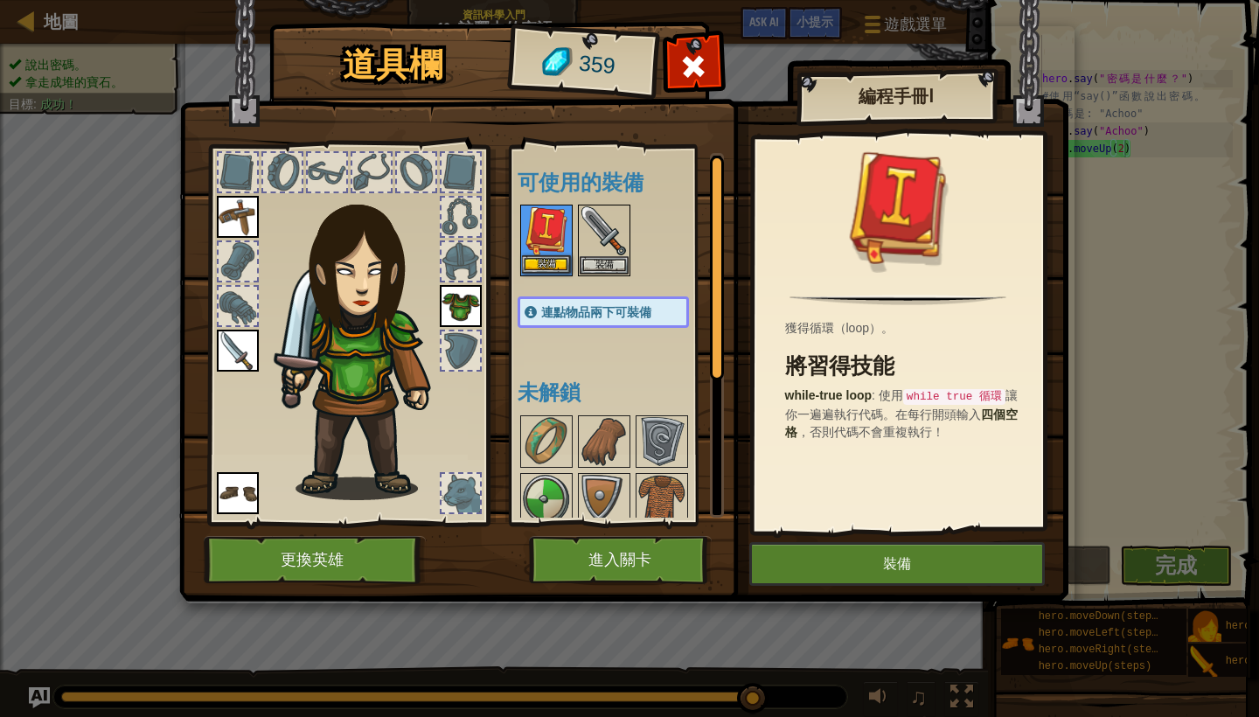
click at [542, 241] on img at bounding box center [546, 230] width 49 height 49
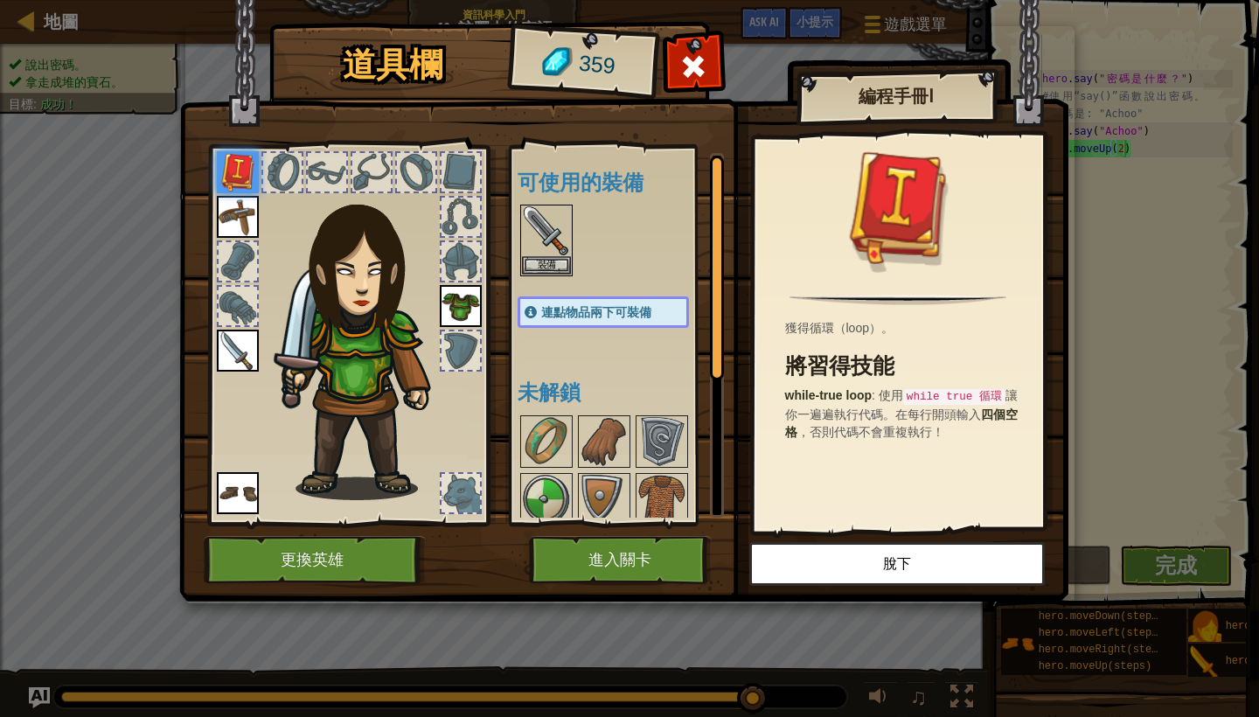
click at [629, 549] on button "進入關卡" at bounding box center [620, 560] width 183 height 48
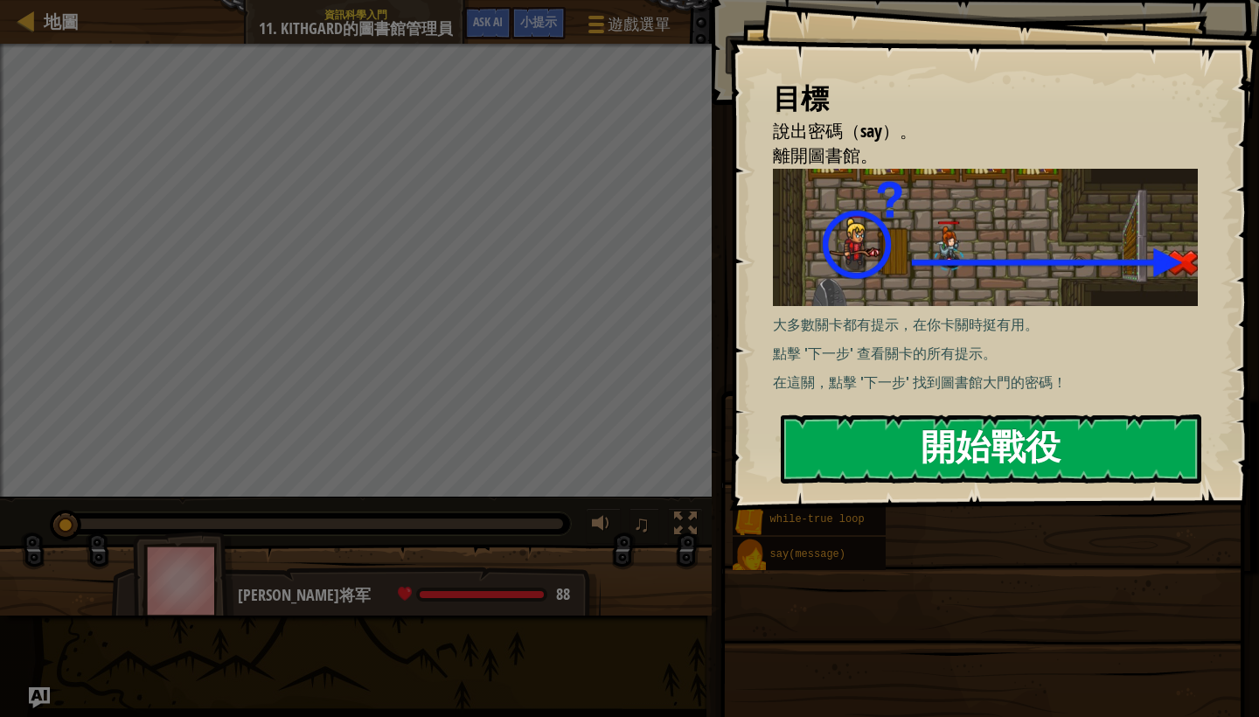
click at [1017, 456] on button "開始戰役" at bounding box center [991, 448] width 421 height 69
type textarea "hero.say("我還不知道密碼呢！") # ∆"
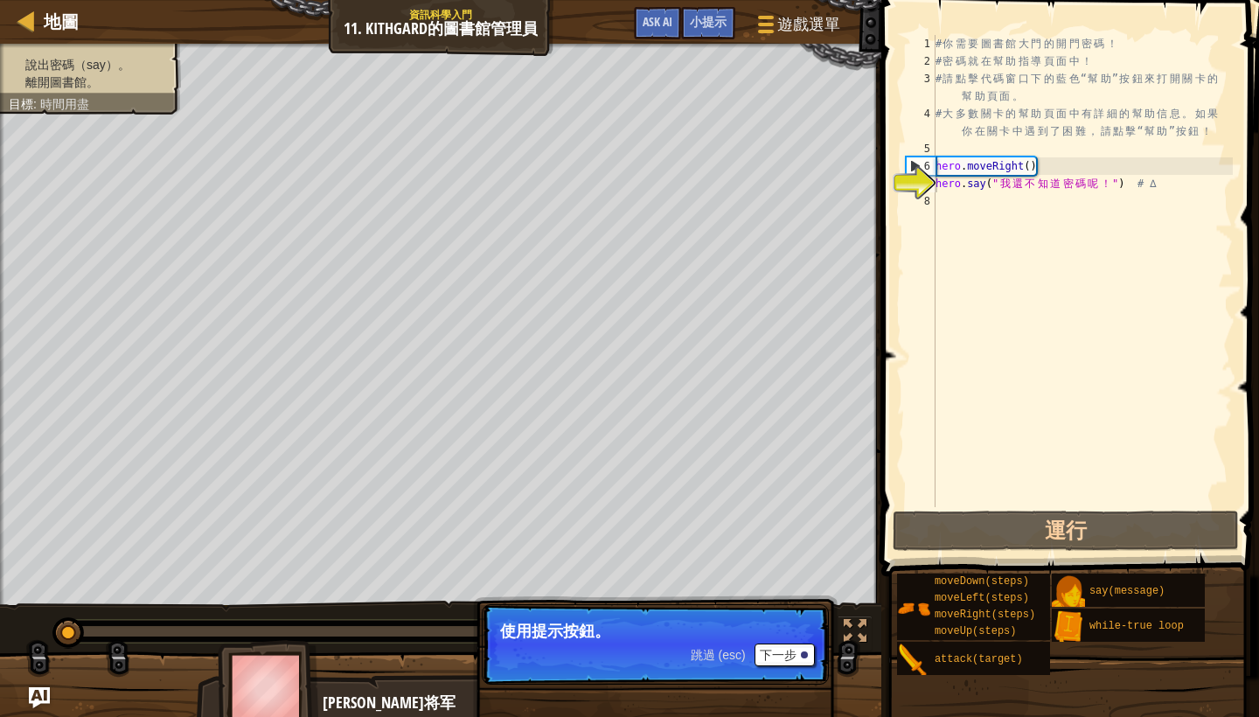
click at [785, 659] on button "下一步" at bounding box center [785, 655] width 60 height 23
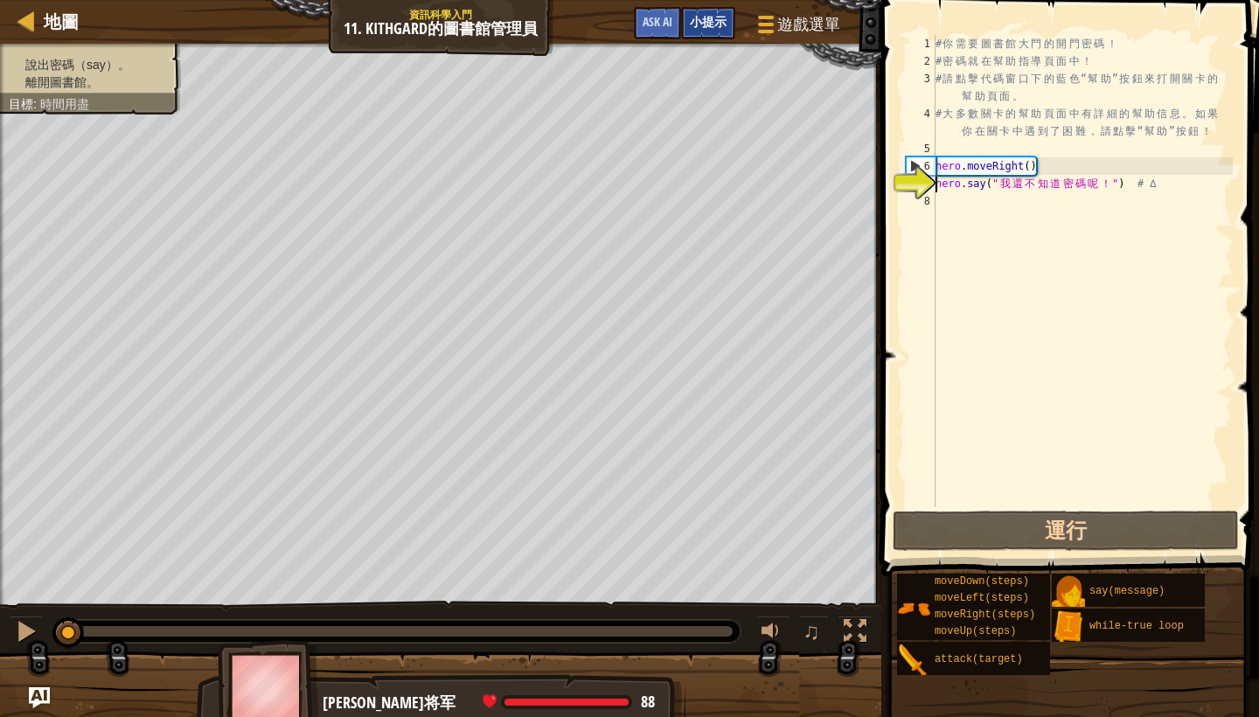
click at [711, 24] on span "小提示" at bounding box center [708, 21] width 37 height 17
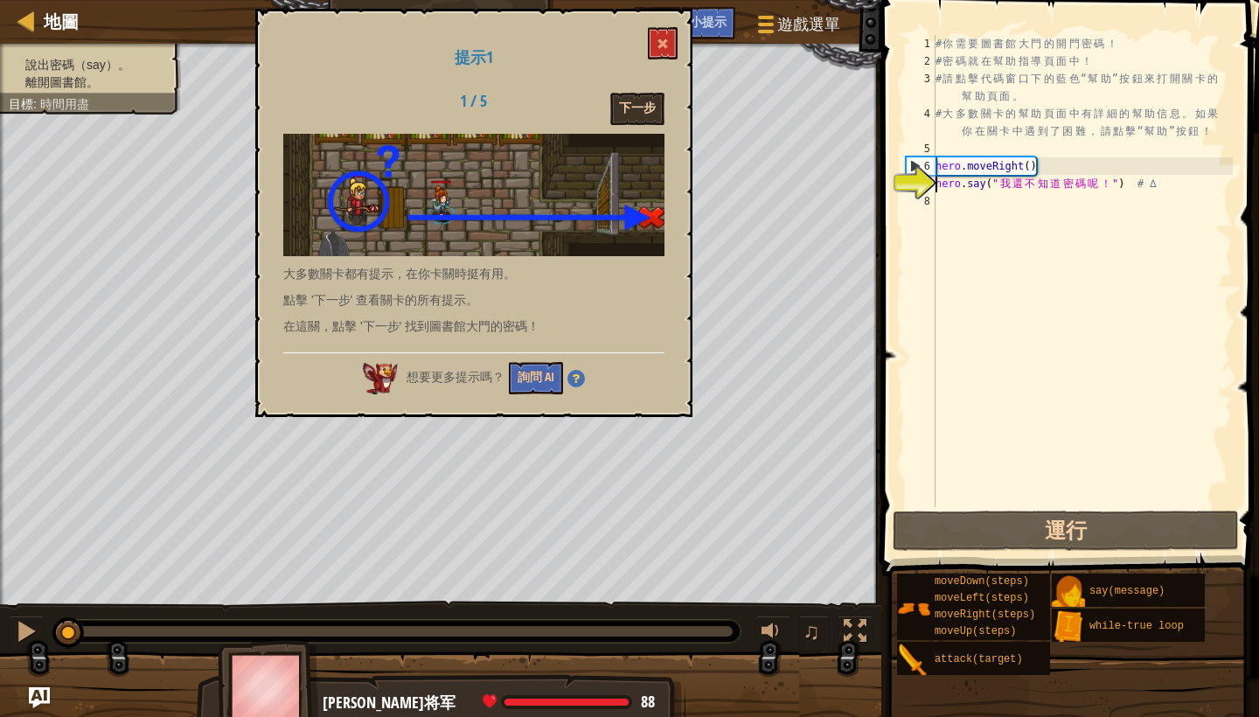
click at [639, 108] on button "下一步" at bounding box center [637, 109] width 54 height 32
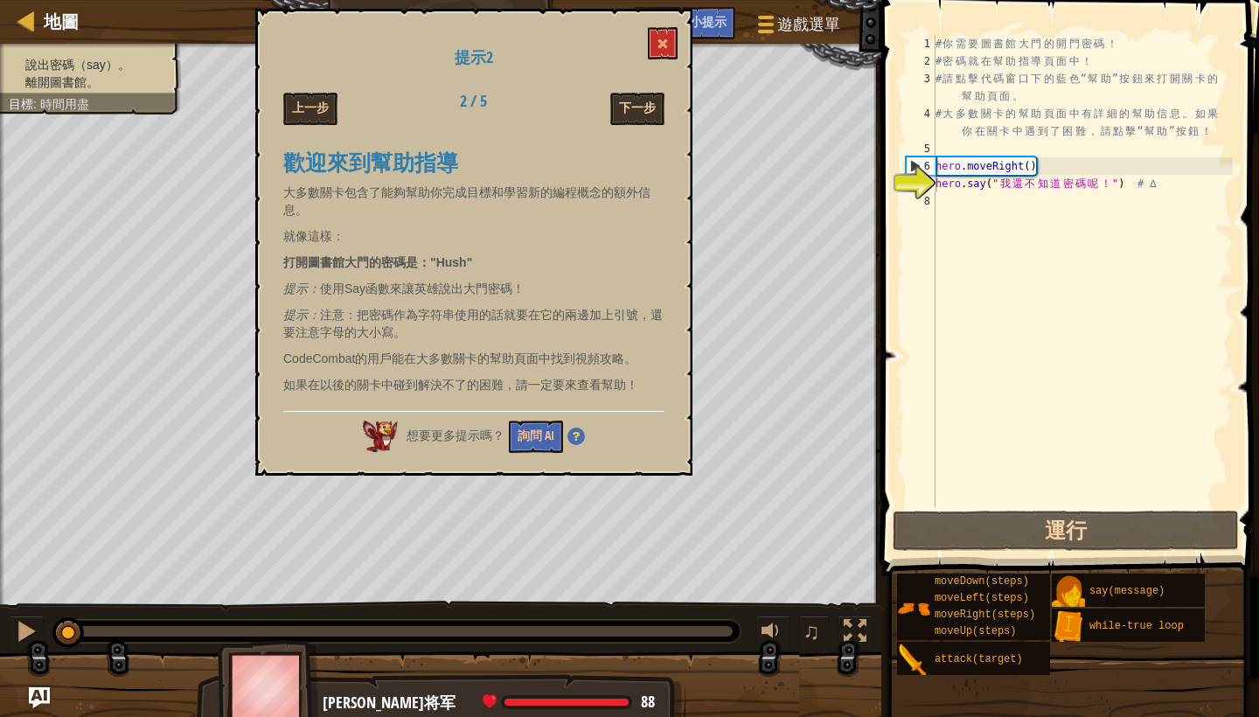
click at [640, 113] on button "下一步" at bounding box center [637, 109] width 54 height 32
